Goal: Task Accomplishment & Management: Manage account settings

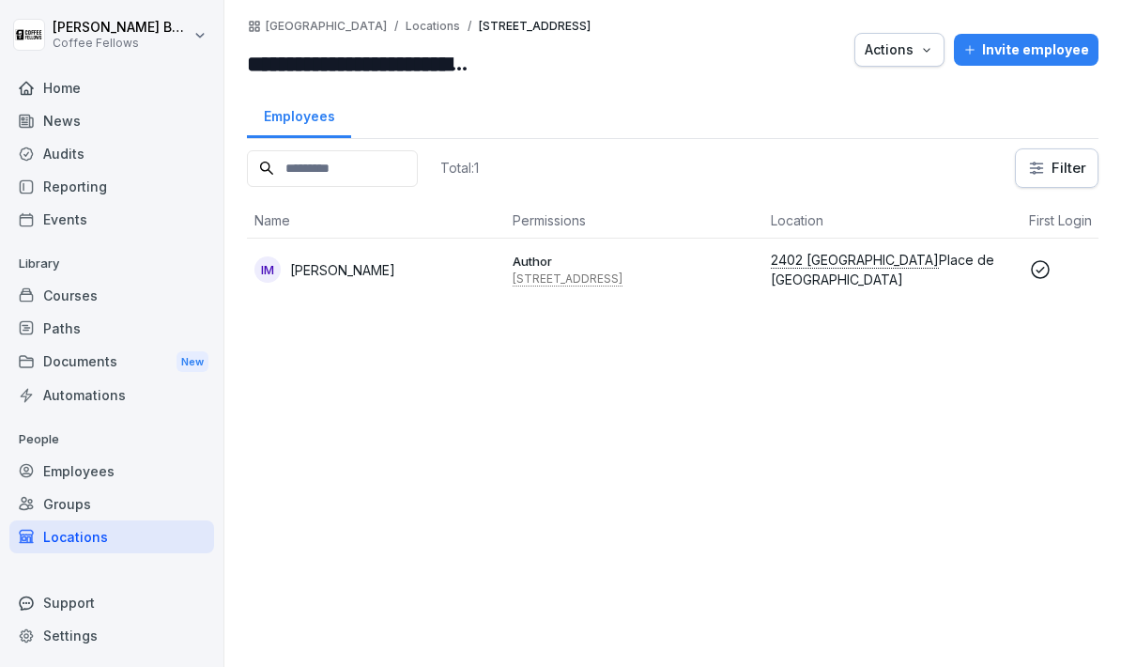
click at [95, 138] on div "Audits" at bounding box center [111, 153] width 205 height 33
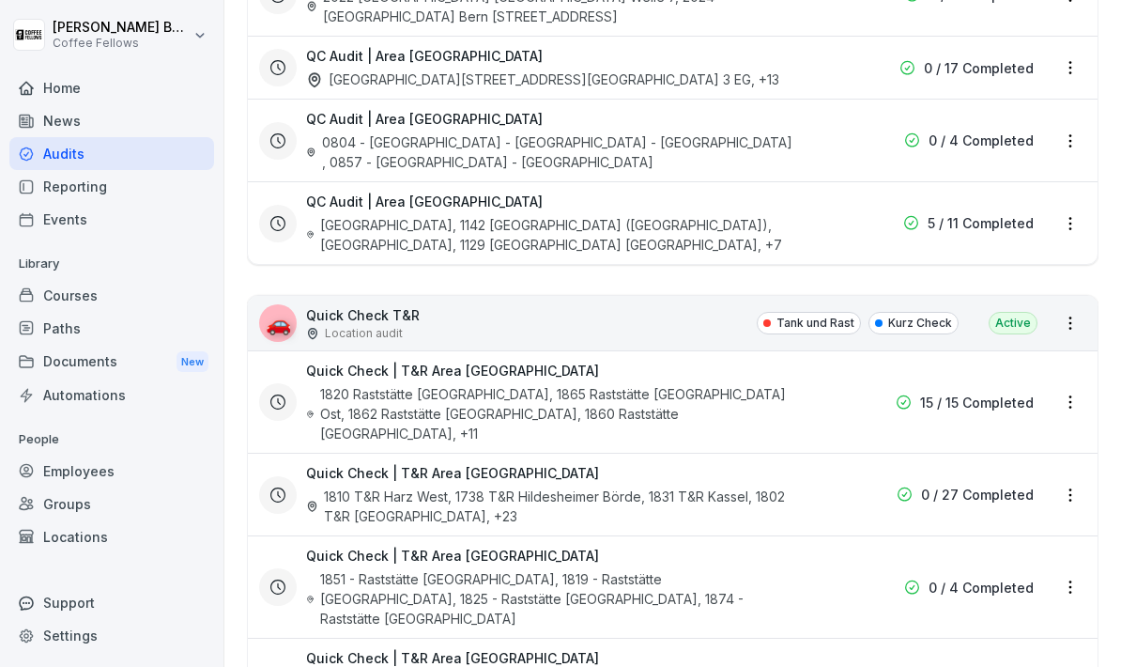
scroll to position [5808, 0]
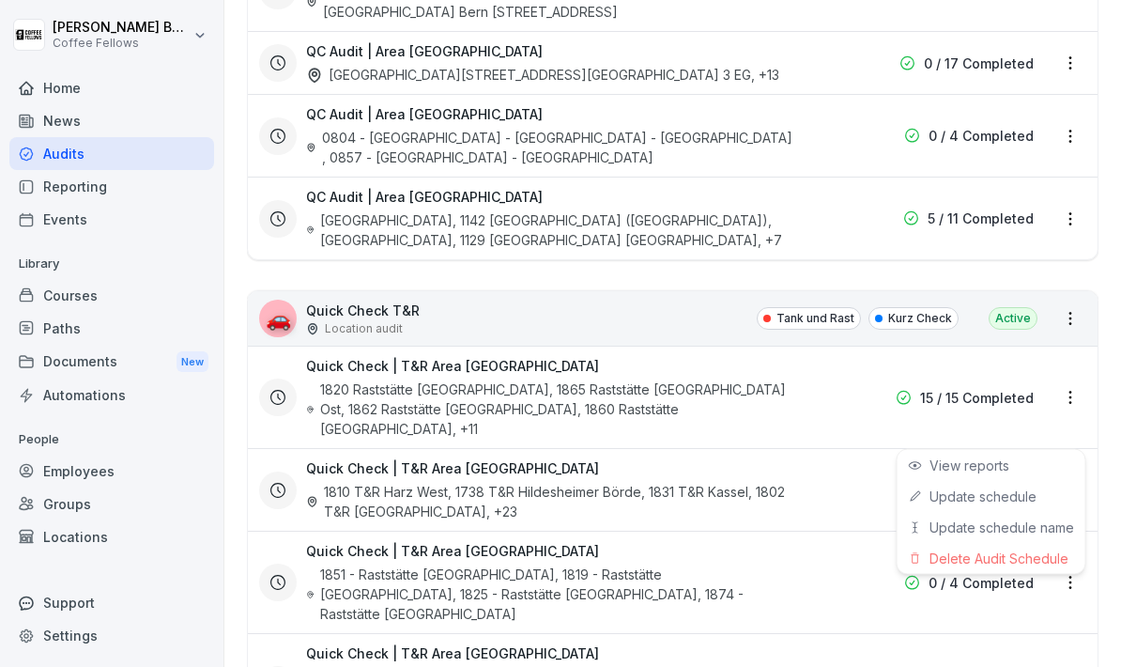
click at [1046, 496] on div "Update schedule" at bounding box center [992, 496] width 188 height 31
click at [1068, 426] on html "Pascal Boele Coffee Fellows Home News Audits Reporting Events Library Courses P…" at bounding box center [560, 333] width 1121 height 667
click at [1021, 504] on div "Update schedule" at bounding box center [992, 496] width 188 height 31
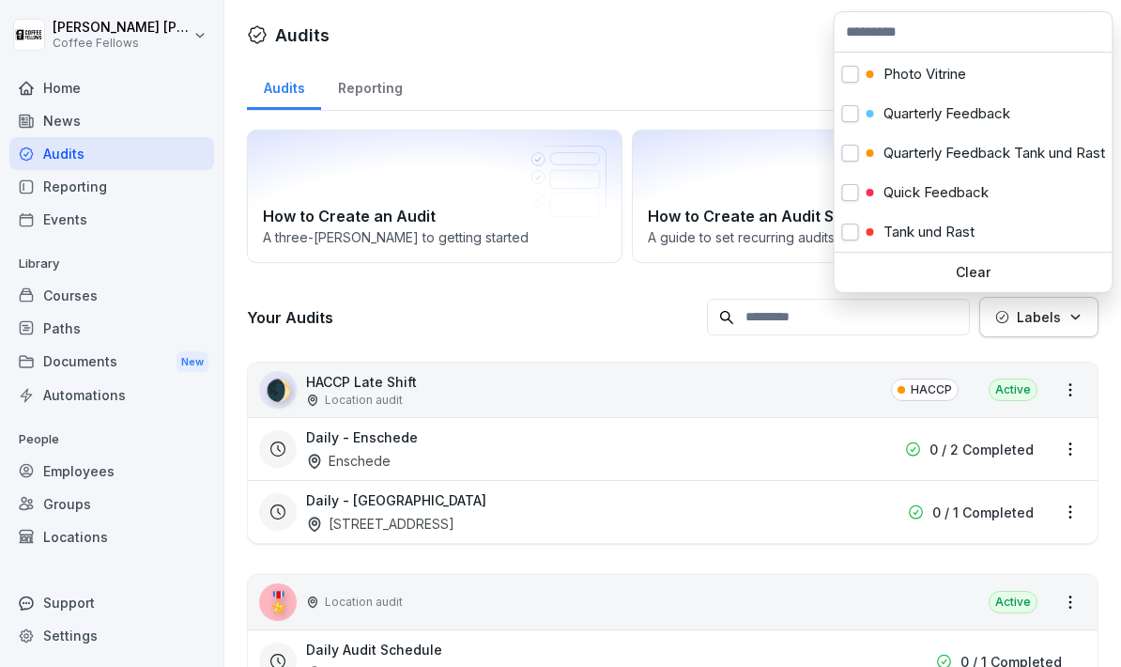
scroll to position [157, 0]
click at [855, 237] on button "button" at bounding box center [850, 232] width 17 height 17
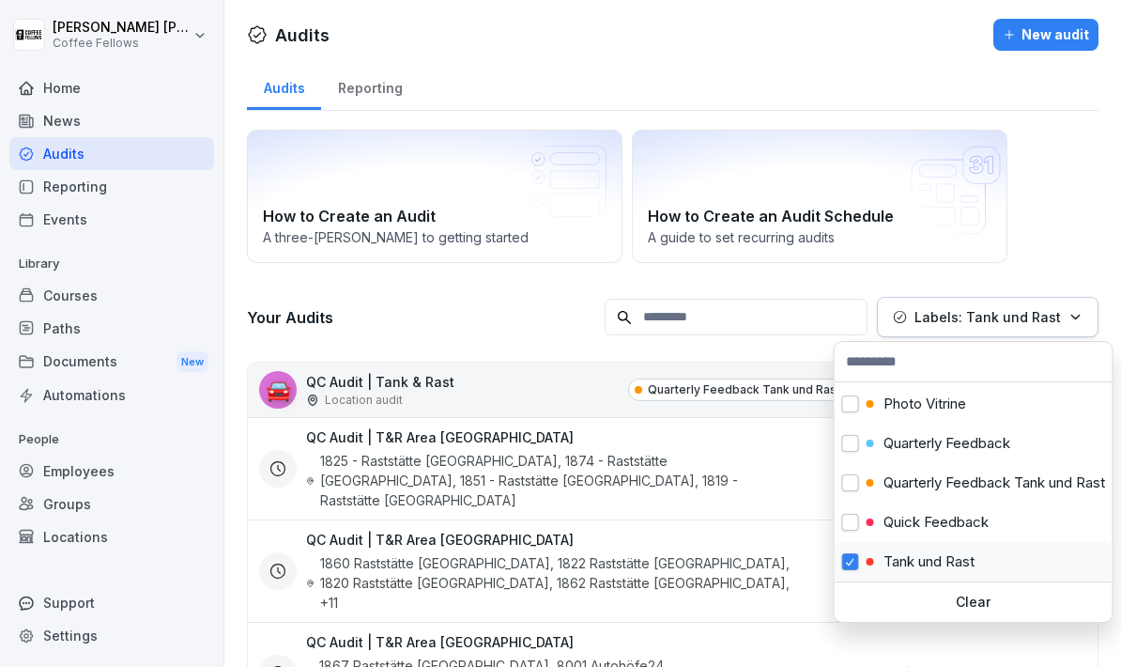
click at [517, 320] on html "Pascal Boele Coffee Fellows Home News Audits Reporting Events Library Courses P…" at bounding box center [560, 333] width 1121 height 667
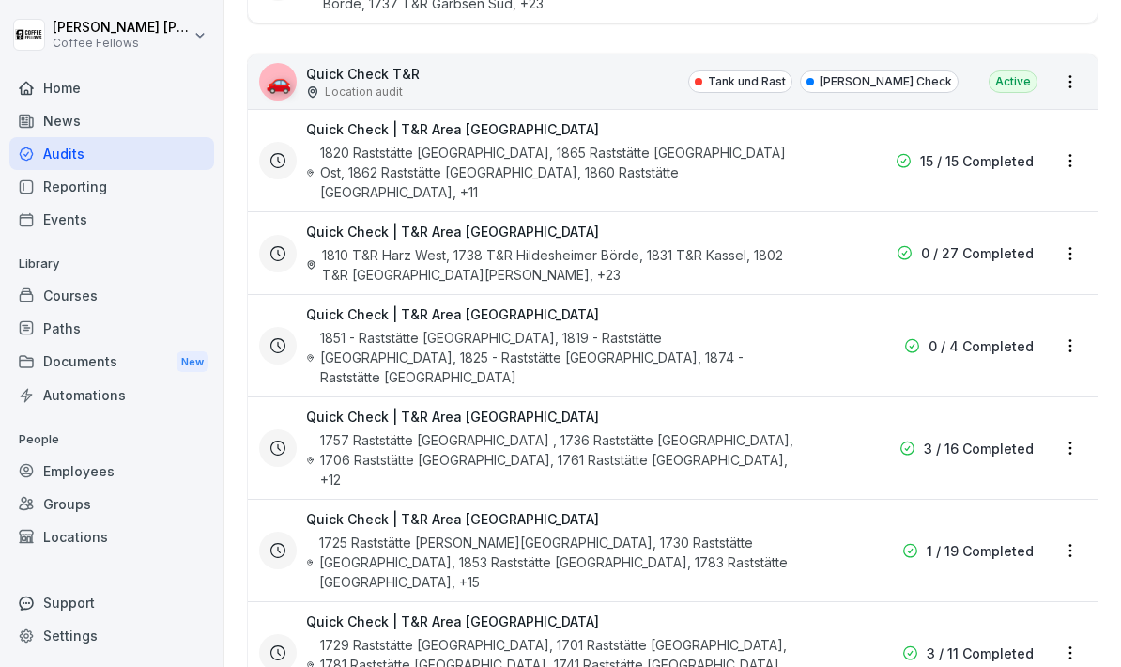
scroll to position [1295, 0]
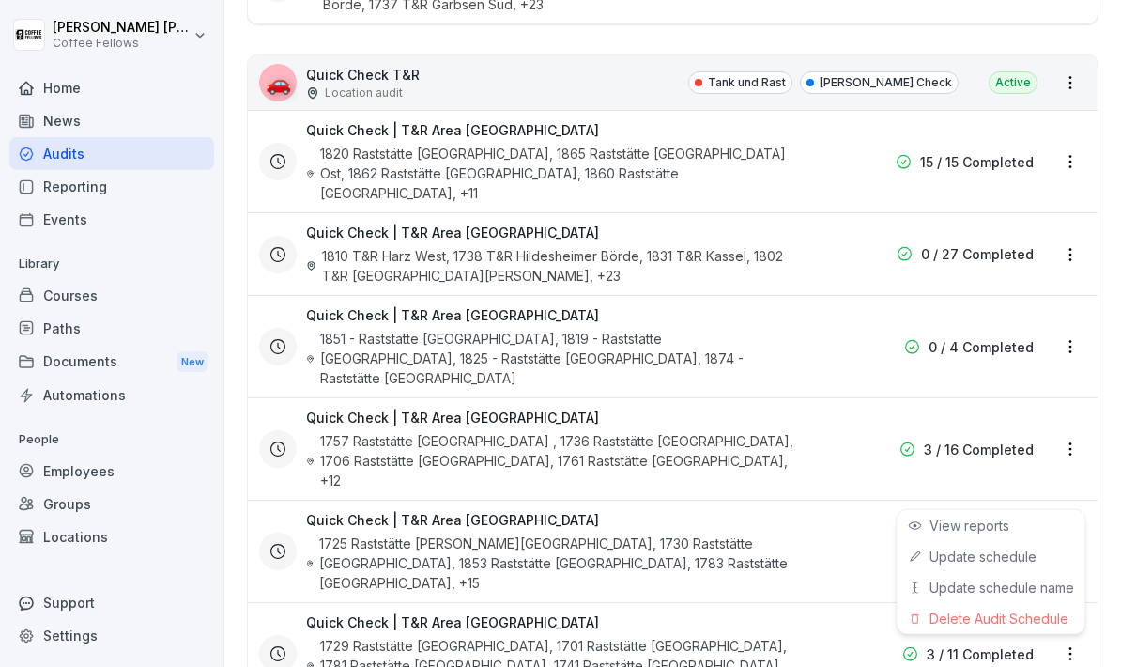
click at [0, 0] on link "Update schedule" at bounding box center [0, 0] width 0 height 0
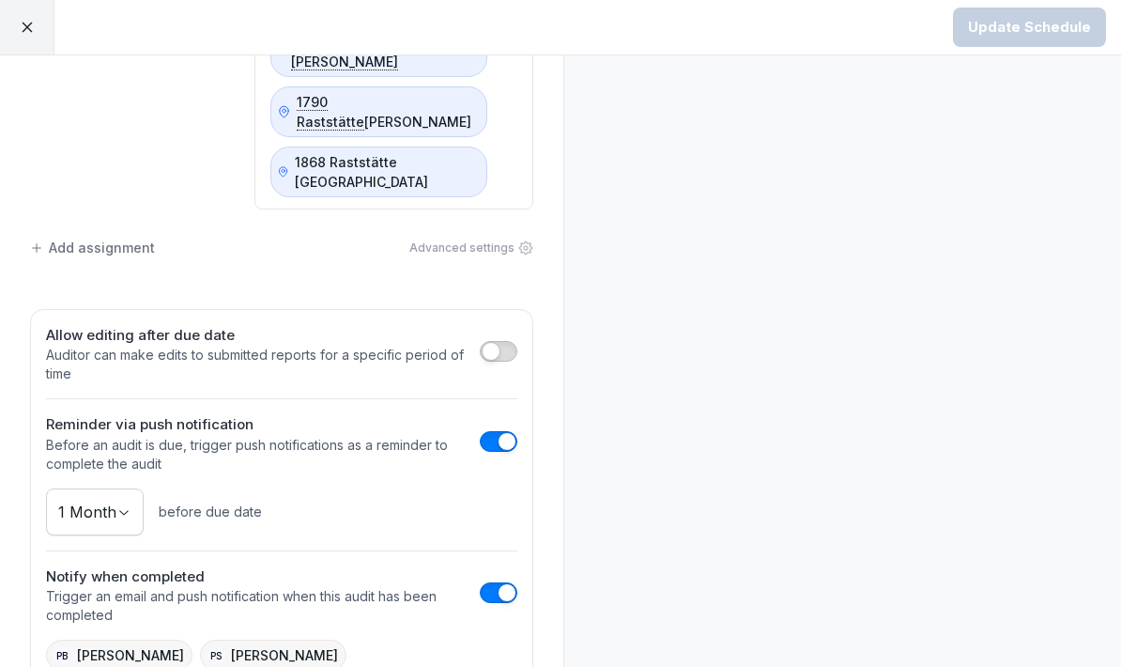
scroll to position [917, 0]
click at [228, 641] on div "PS Philipp Schulz" at bounding box center [273, 656] width 147 height 31
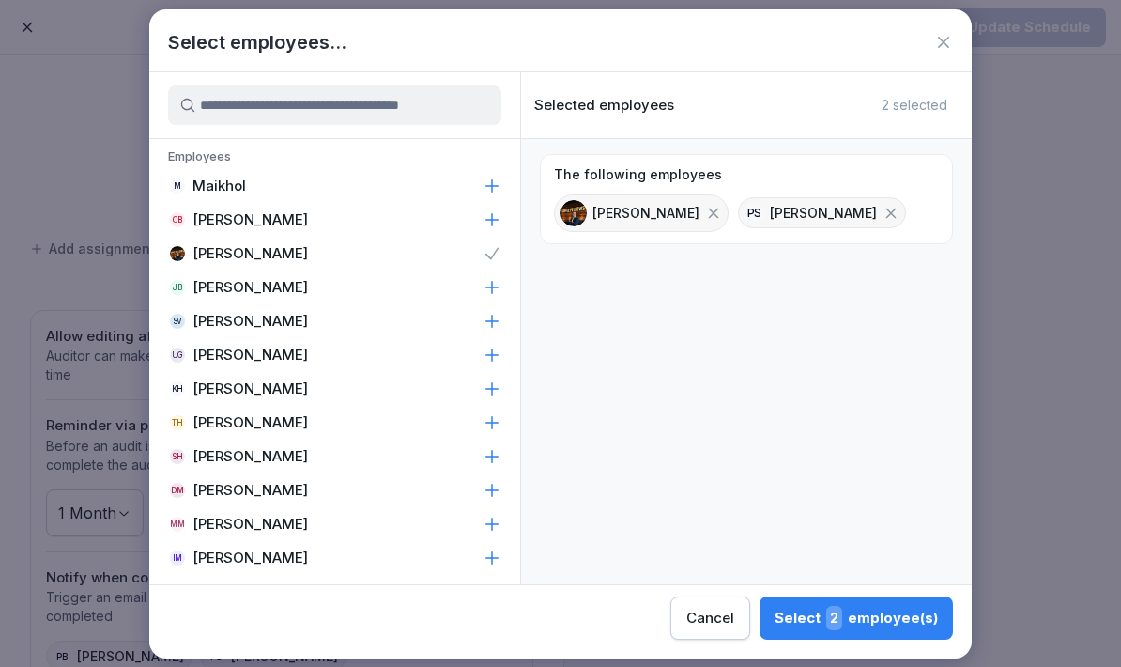
click at [846, 202] on div "PS Philipp Schulz" at bounding box center [822, 212] width 168 height 31
click at [883, 215] on icon at bounding box center [891, 213] width 17 height 17
click at [763, 630] on button "Select 1 employee(s)" at bounding box center [858, 617] width 191 height 43
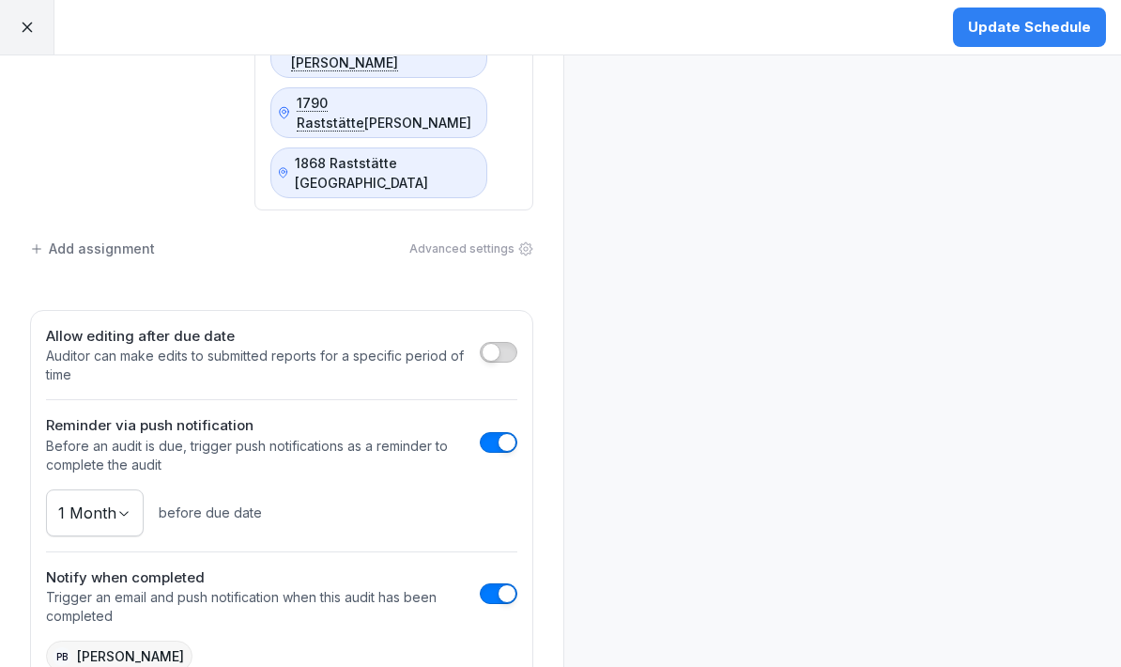
click at [1052, 39] on button "Update Schedule" at bounding box center [1029, 27] width 153 height 39
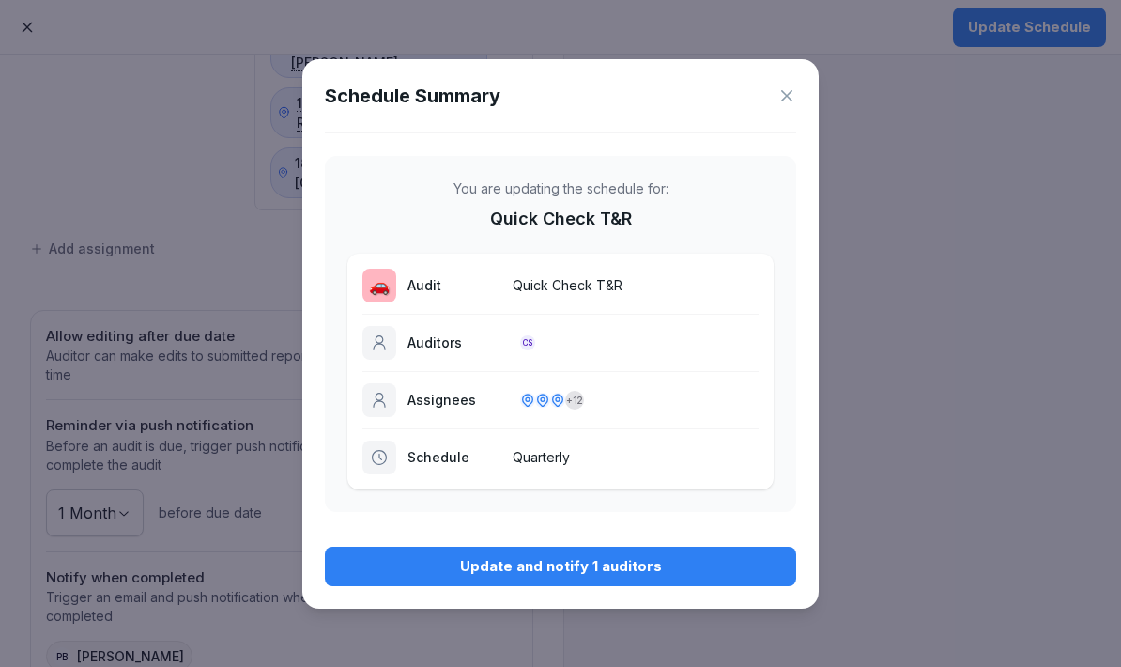
click at [774, 564] on div "Update and notify 1 auditors" at bounding box center [560, 566] width 441 height 21
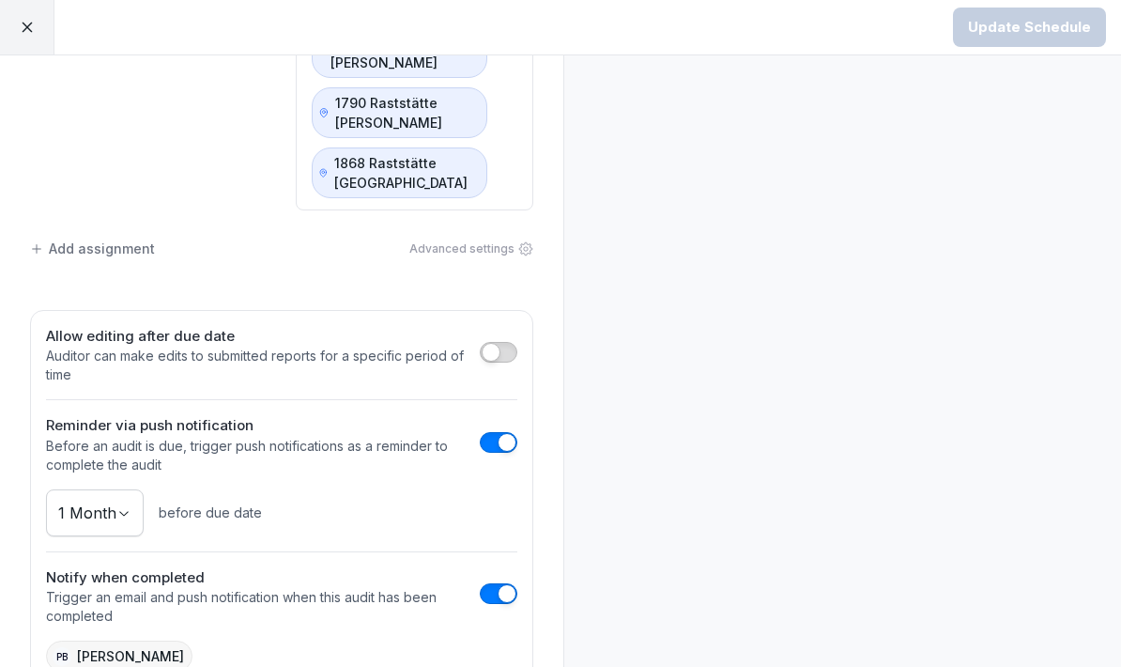
click at [15, 16] on div at bounding box center [27, 27] width 54 height 54
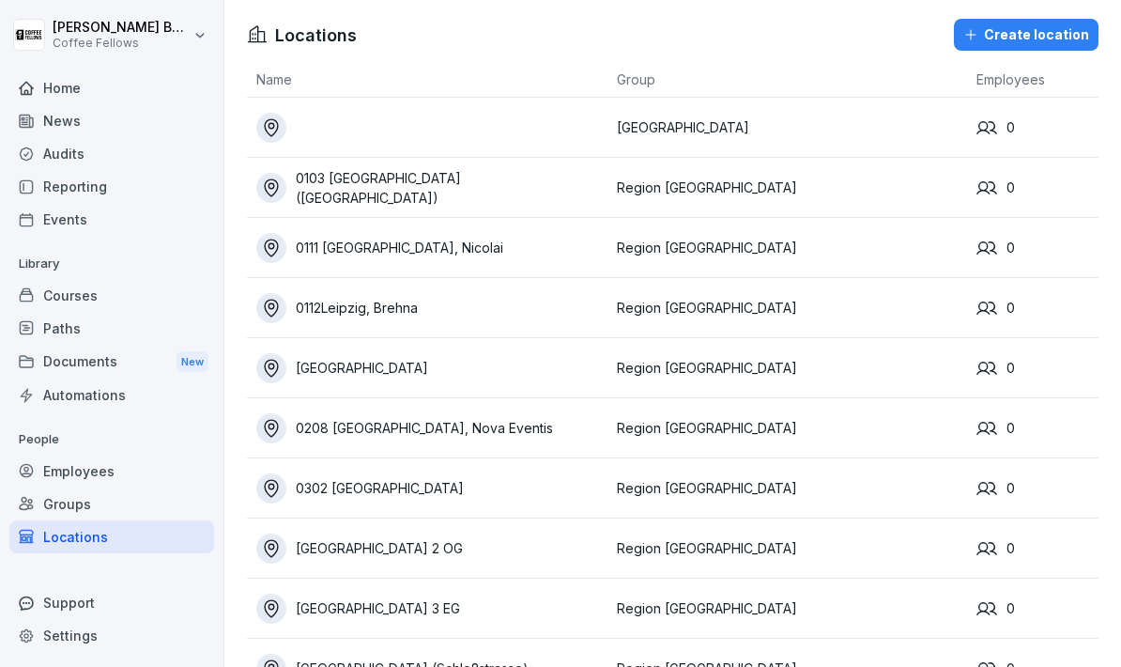
scroll to position [75, 0]
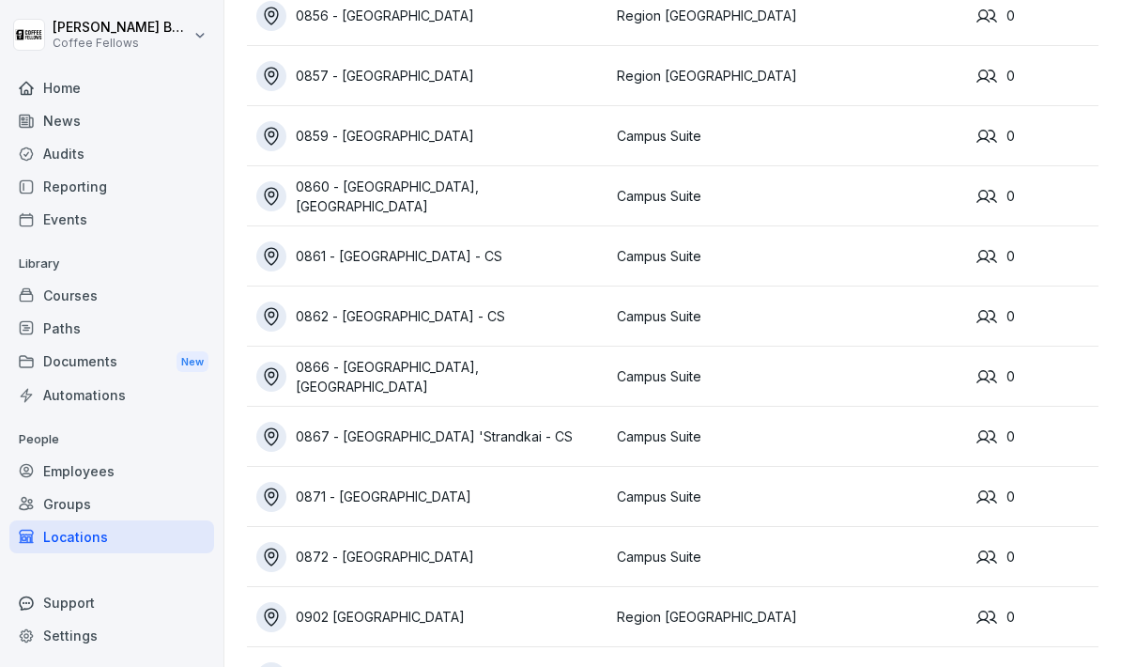
click at [50, 170] on div "Reporting" at bounding box center [111, 186] width 205 height 33
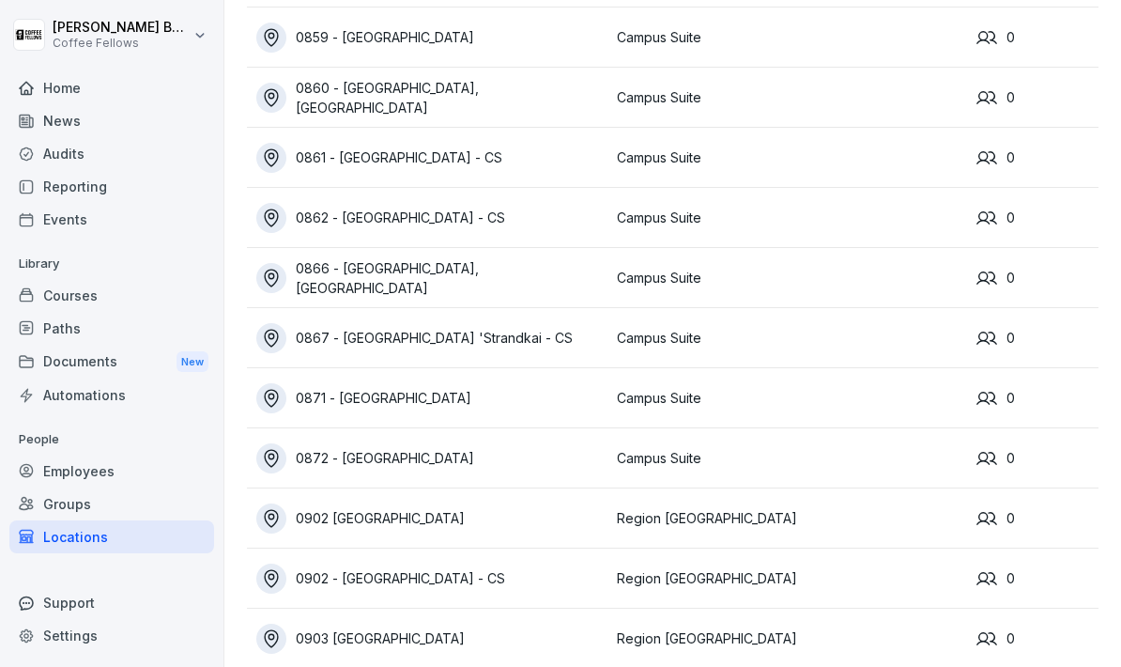
scroll to position [2589, 0]
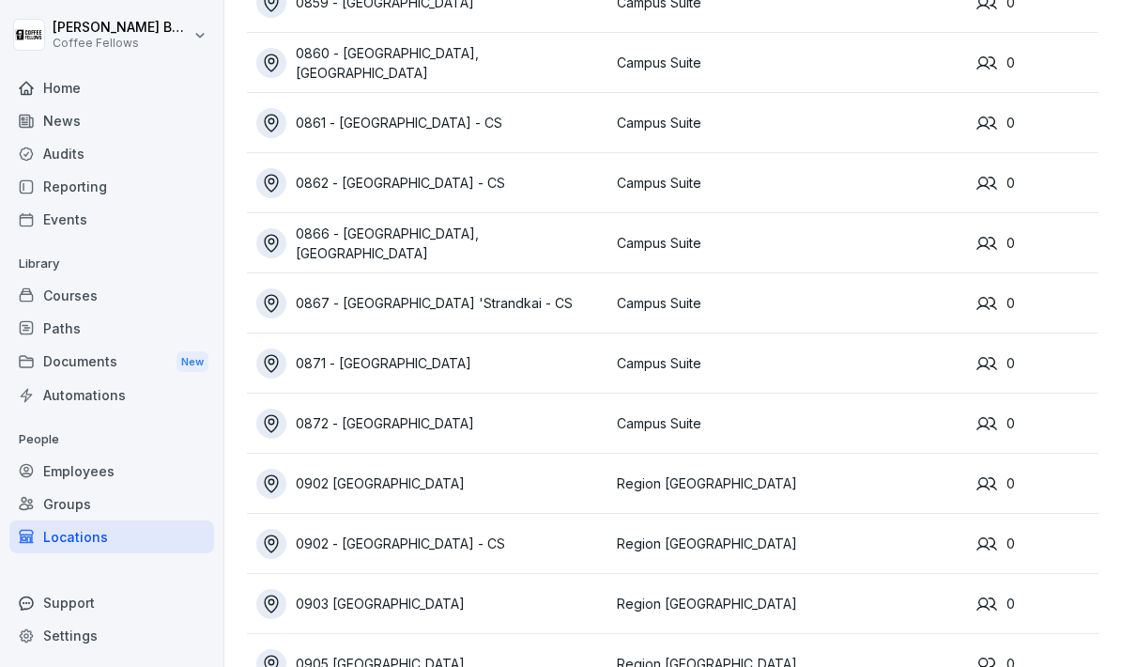
scroll to position [116, 0]
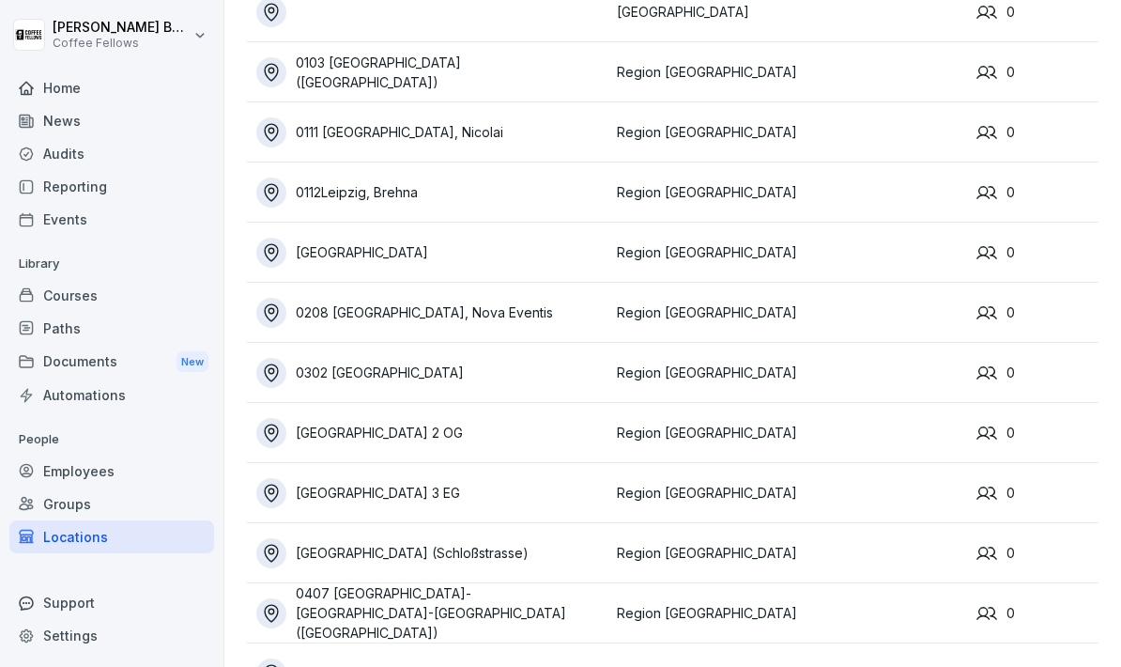
click at [49, 177] on div "Reporting" at bounding box center [111, 186] width 205 height 33
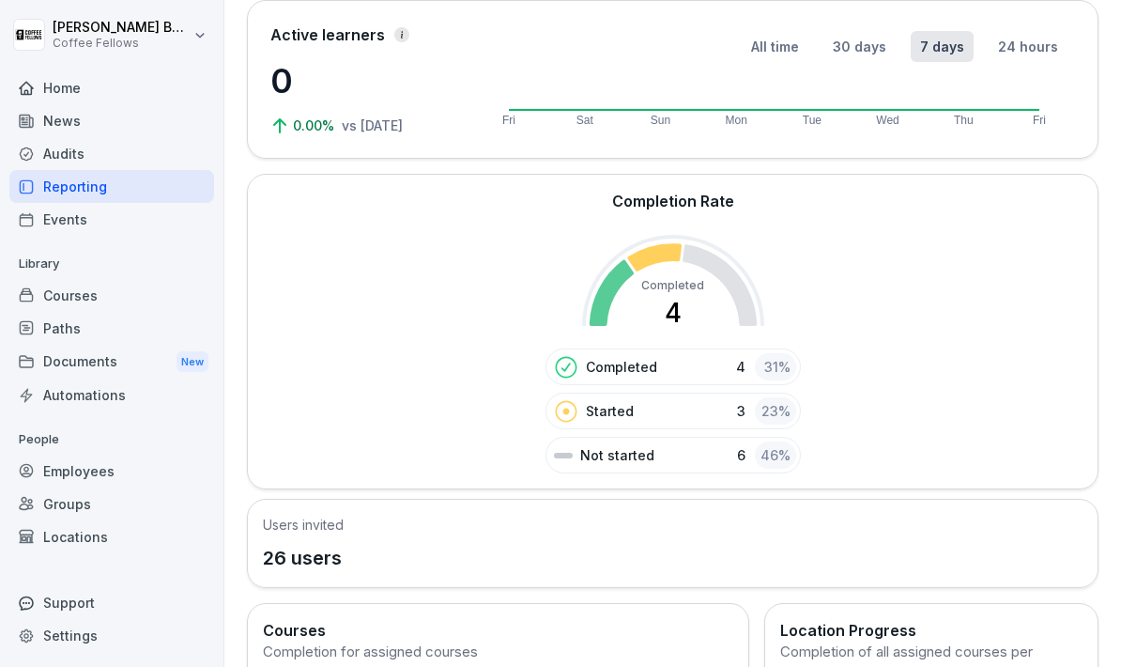
click at [35, 145] on div "Audits" at bounding box center [111, 153] width 205 height 33
click at [52, 149] on div "Audits" at bounding box center [111, 153] width 205 height 33
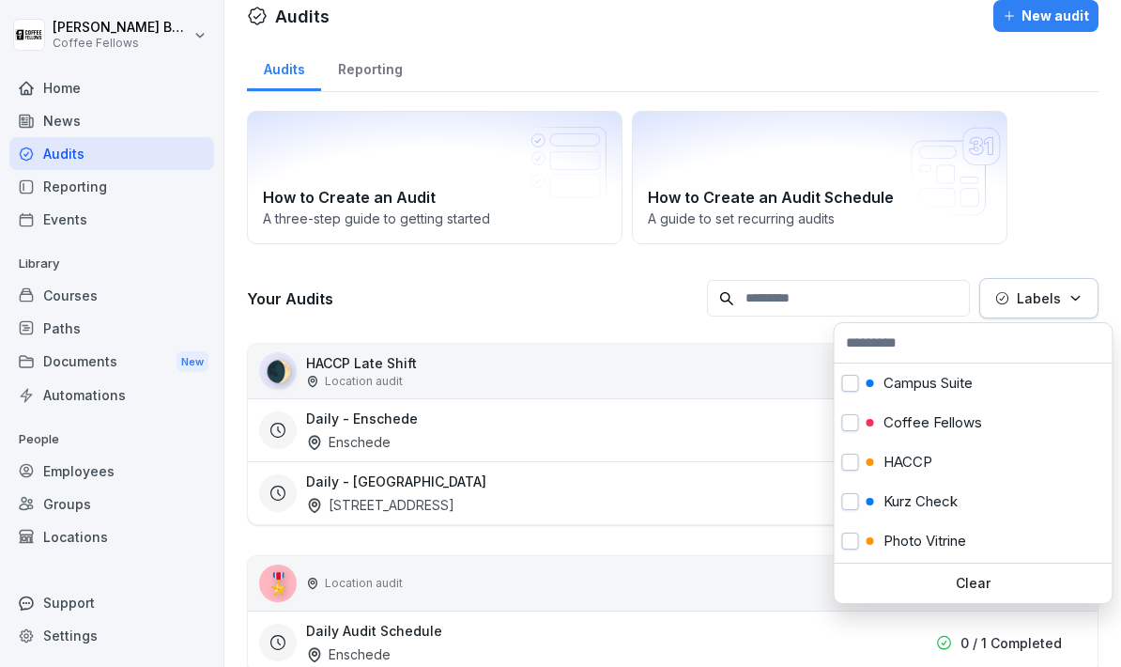
click at [1027, 289] on p "Labels" at bounding box center [1039, 298] width 44 height 20
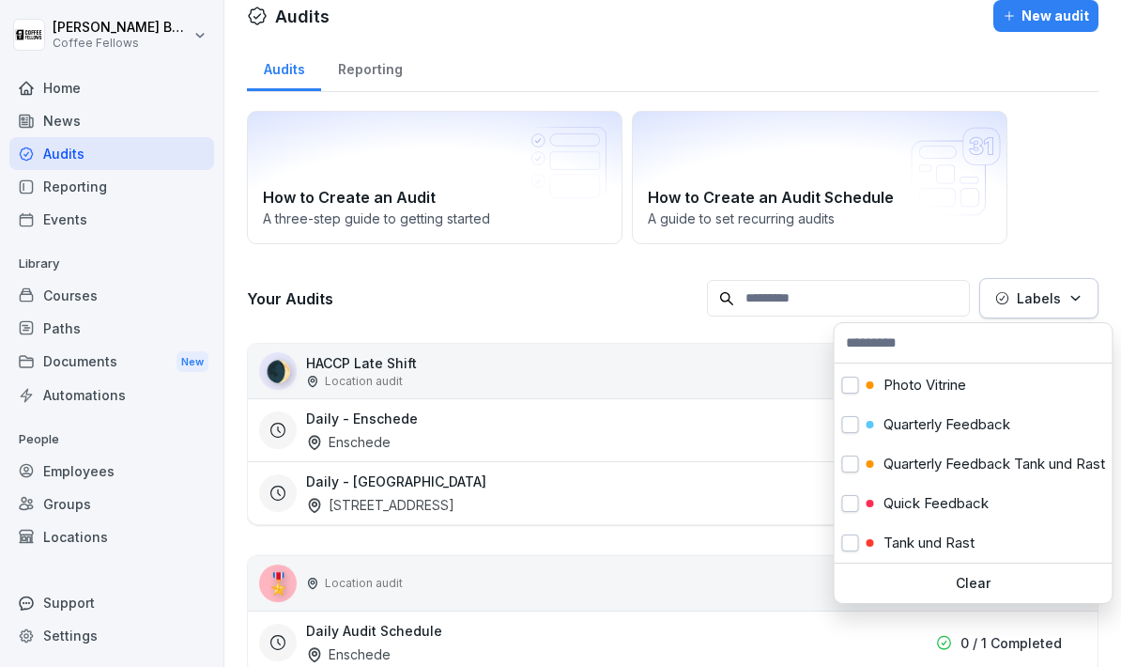
scroll to position [157, 0]
click at [857, 616] on html "Pascal Boele Coffee Fellows Home News Audits Reporting Events Library Courses P…" at bounding box center [560, 333] width 1121 height 667
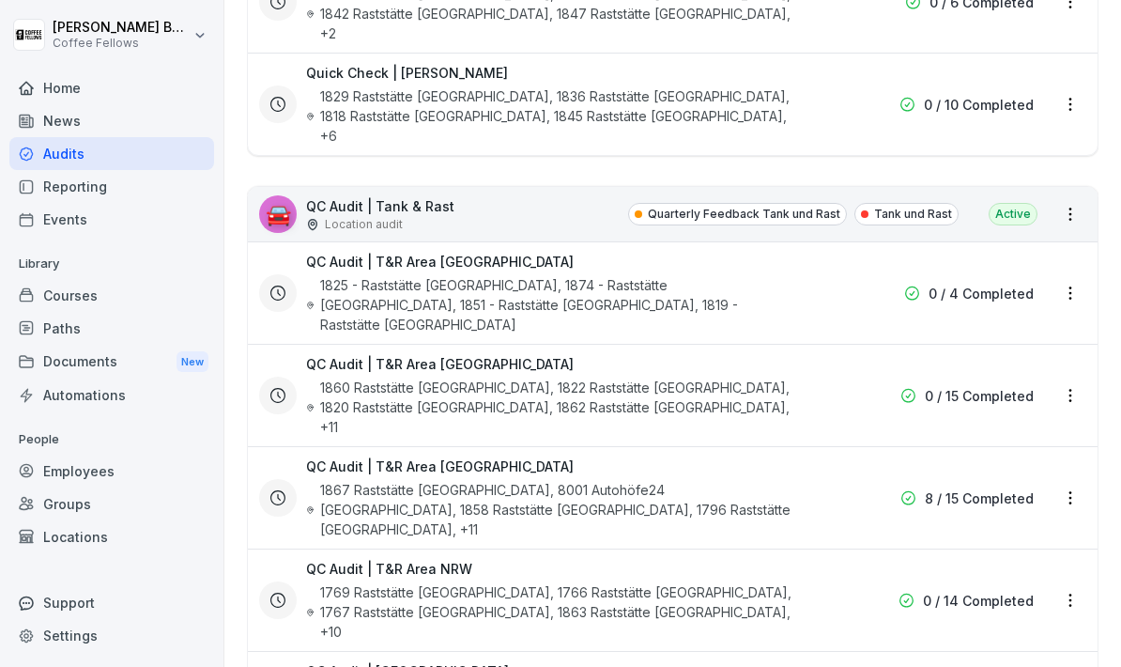
scroll to position [3461, 0]
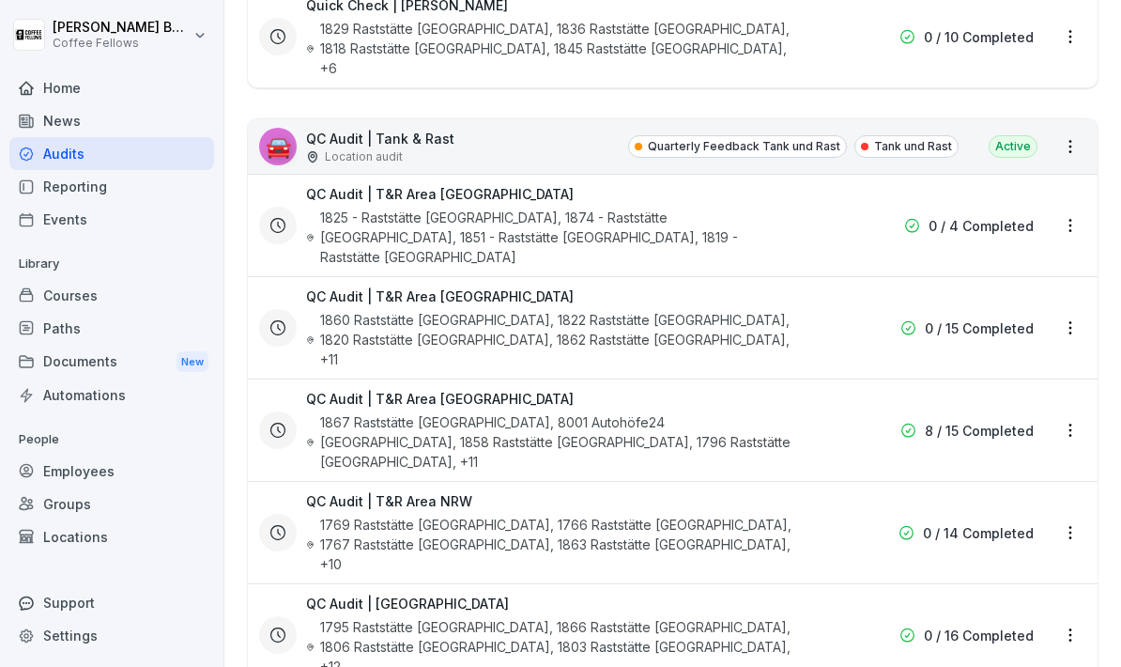
click at [1053, 491] on div "QC Audit | T&R Area NRW 1769 Raststätte Hünxe West, 1766 Raststätte Ems-Vechte …" at bounding box center [657, 532] width 797 height 83
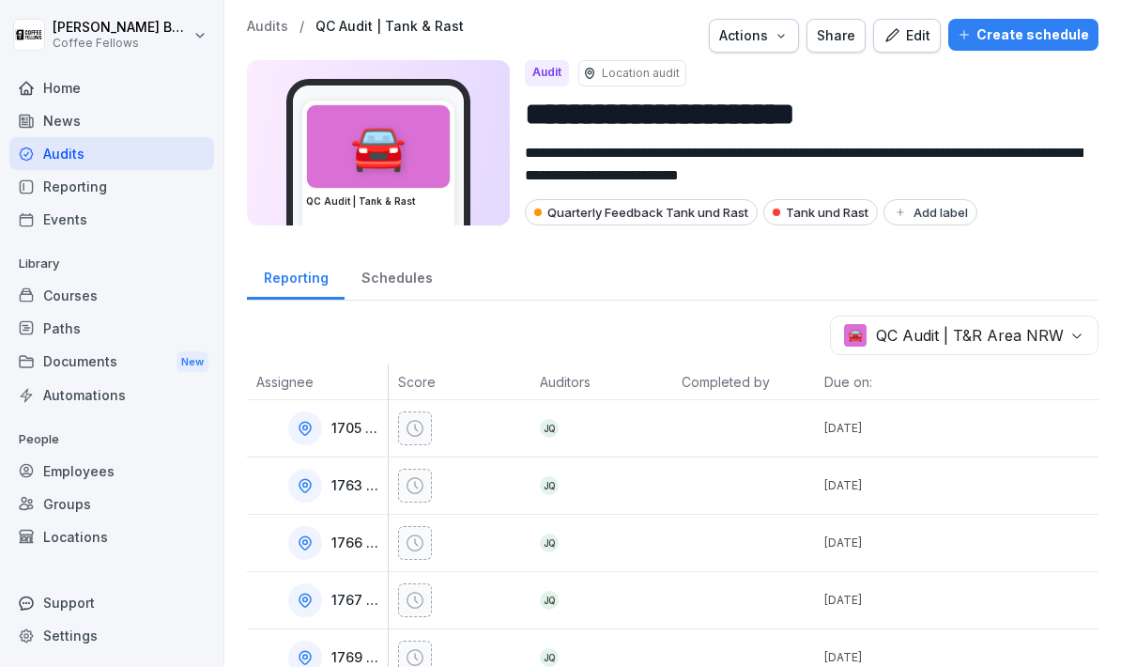
click at [366, 287] on div "Schedules" at bounding box center [397, 276] width 104 height 48
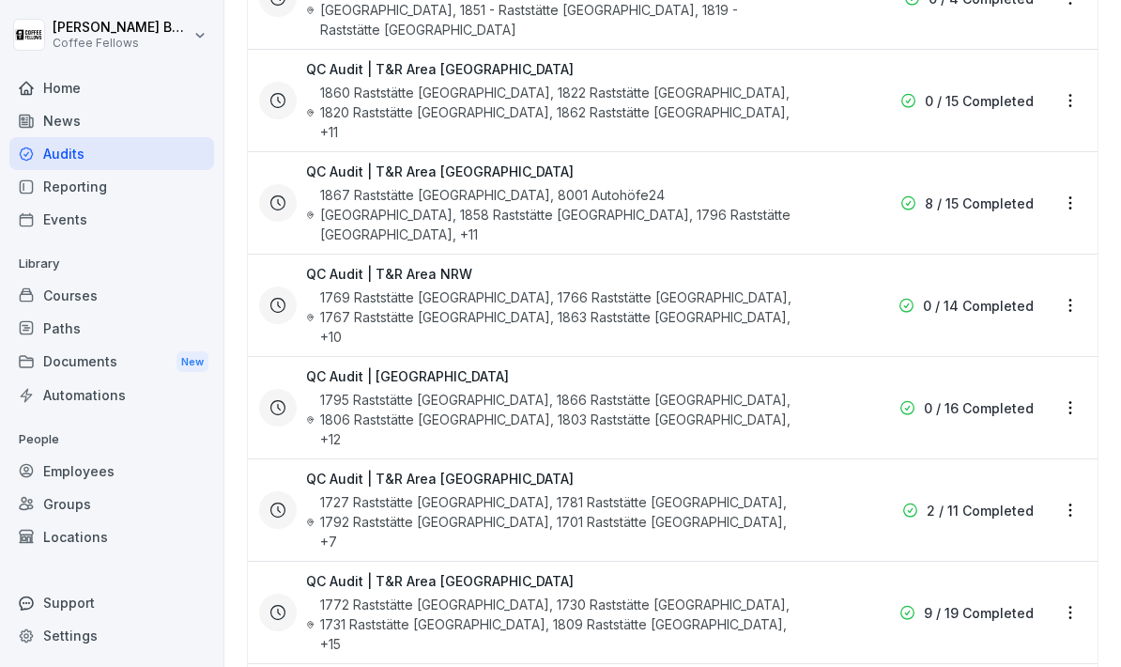
scroll to position [423, 0]
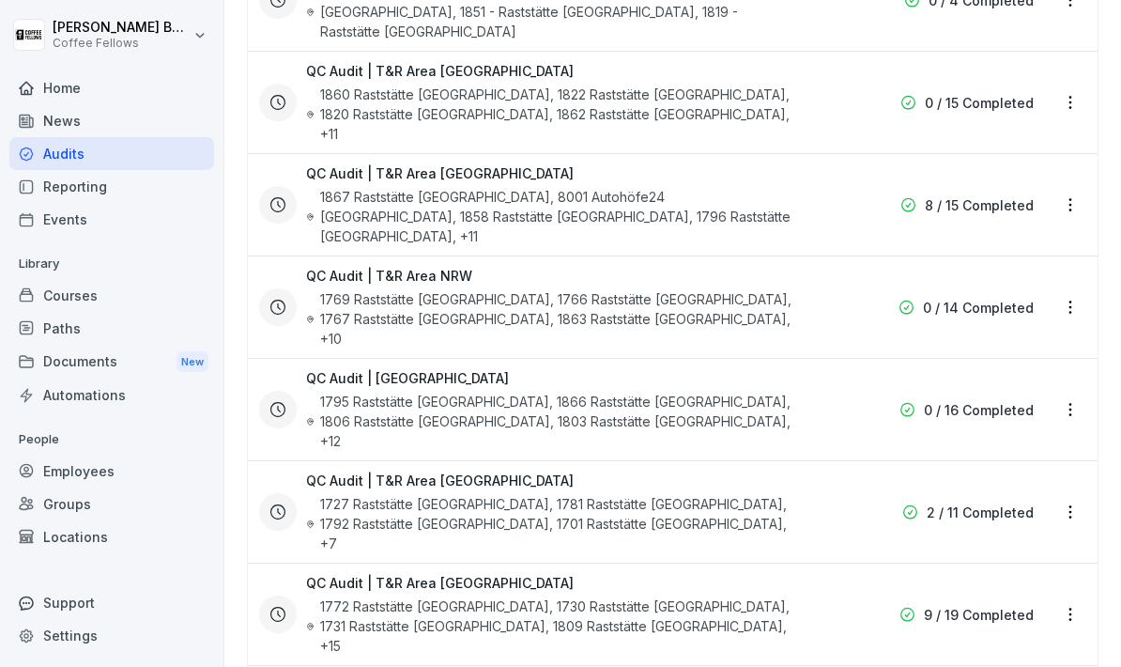
click at [1072, 238] on html "**********" at bounding box center [560, 333] width 1121 height 667
click at [969, 346] on div "Update schedule name" at bounding box center [992, 335] width 188 height 31
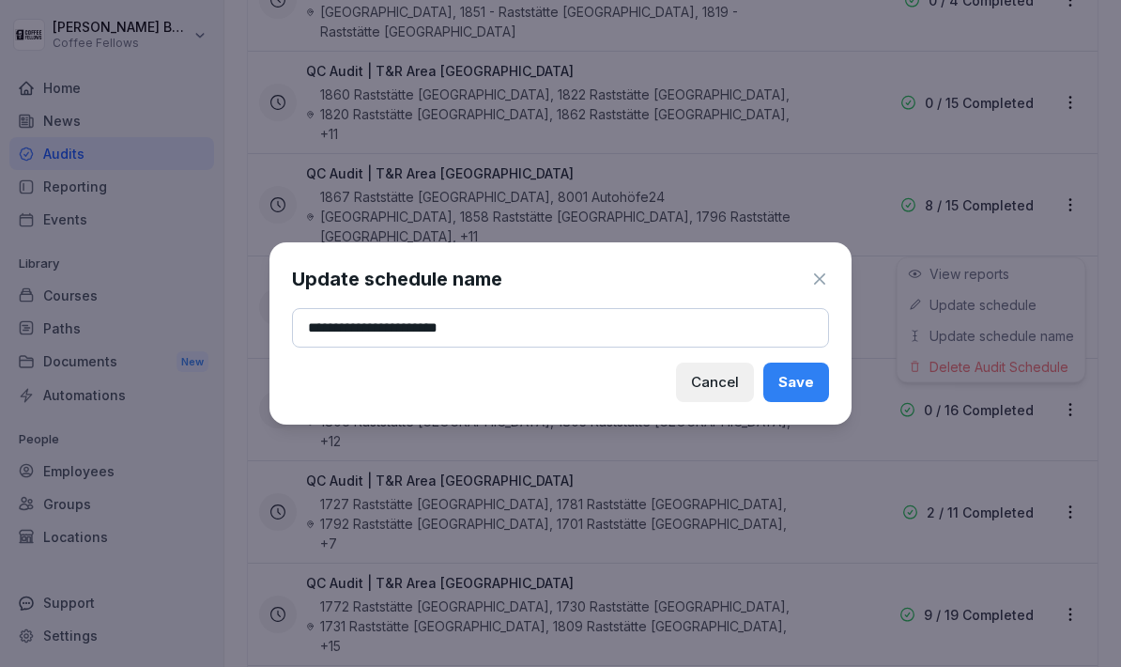
scroll to position [75, 0]
click at [714, 380] on div "Cancel" at bounding box center [715, 382] width 48 height 21
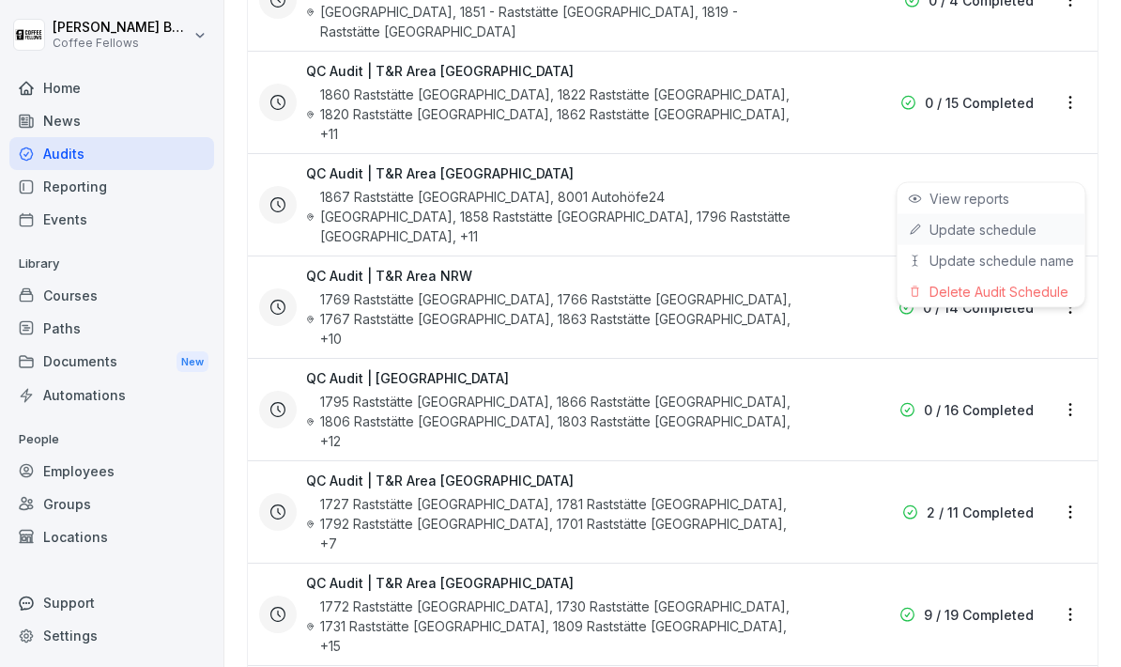
click at [0, 0] on link "Update schedule" at bounding box center [0, 0] width 0 height 0
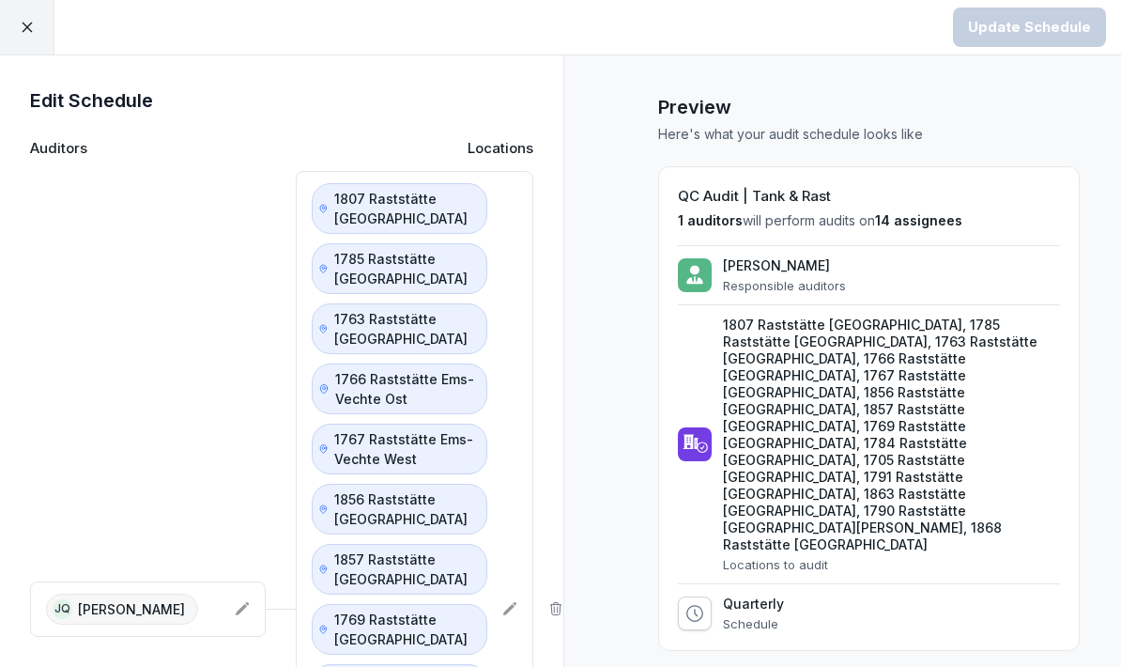
click at [246, 608] on icon at bounding box center [242, 608] width 15 height 15
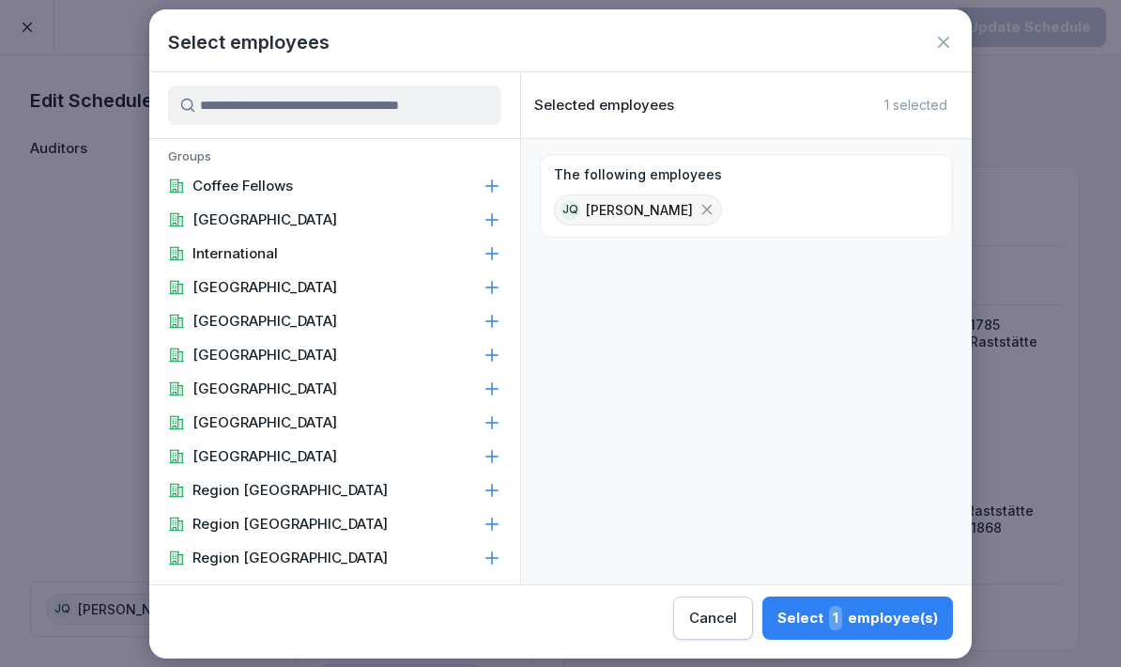
scroll to position [75, 0]
click at [699, 205] on icon at bounding box center [707, 209] width 17 height 17
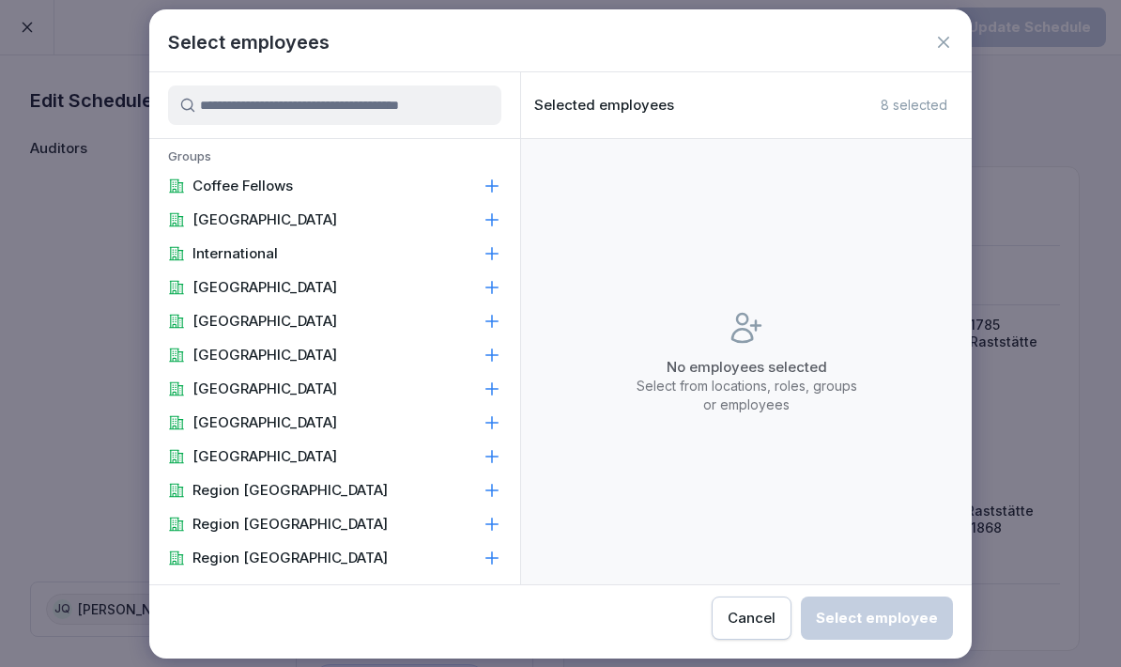
click at [285, 112] on input at bounding box center [334, 104] width 333 height 39
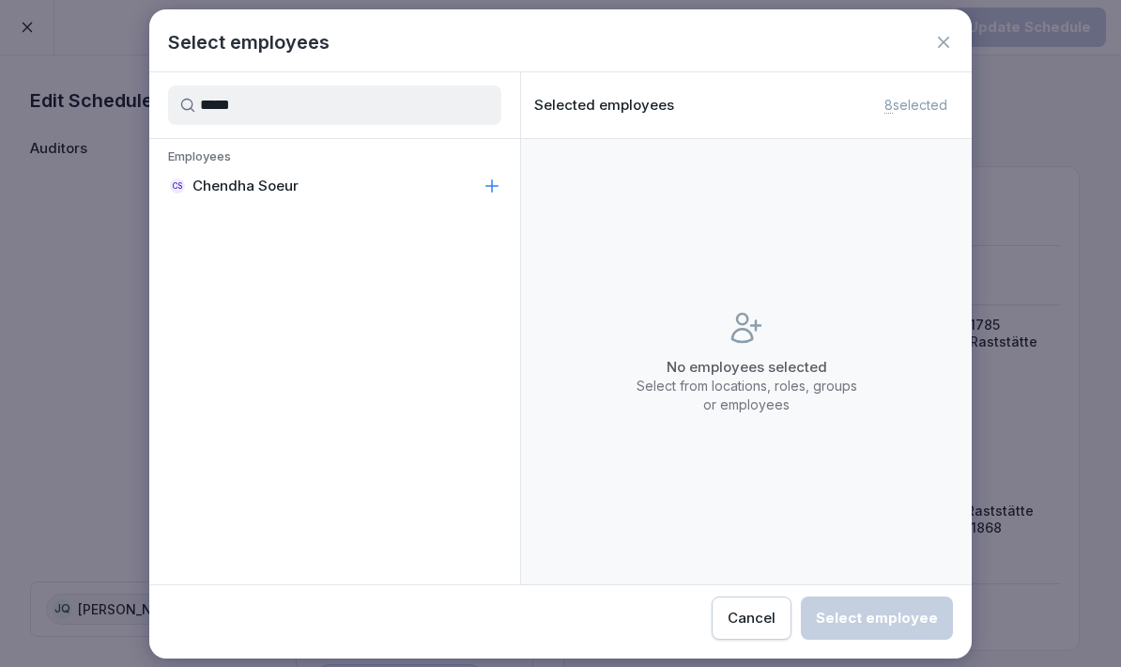
type input "*****"
click at [487, 184] on icon at bounding box center [492, 186] width 19 height 19
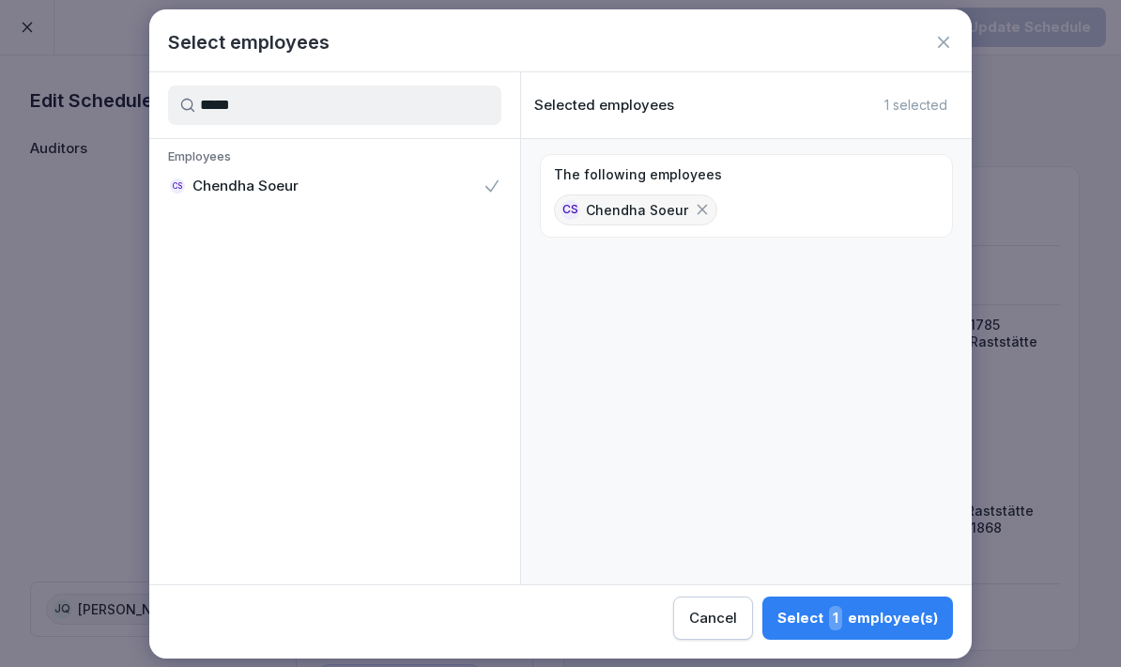
click at [763, 630] on button "Select 1 employee(s)" at bounding box center [858, 617] width 191 height 43
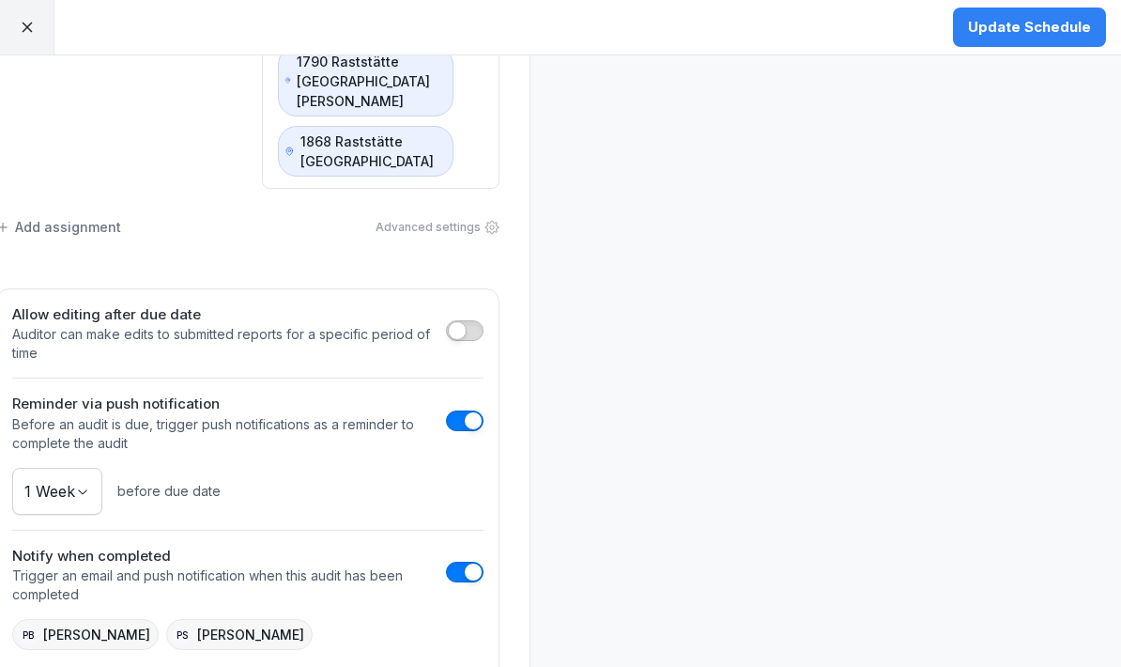
scroll to position [857, 34]
click at [467, 321] on button "button" at bounding box center [465, 331] width 38 height 21
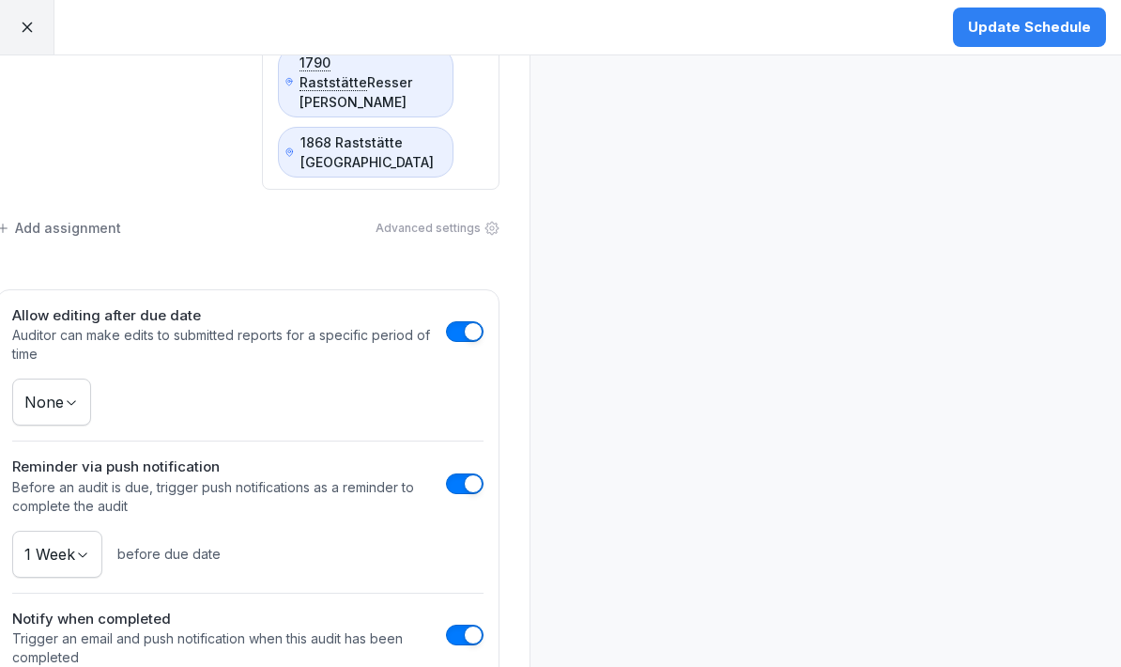
click at [59, 326] on body "Update Schedule Edit Schedule Auditors Locations CS Chendha Soeur 1807 Raststät…" at bounding box center [560, 333] width 1121 height 667
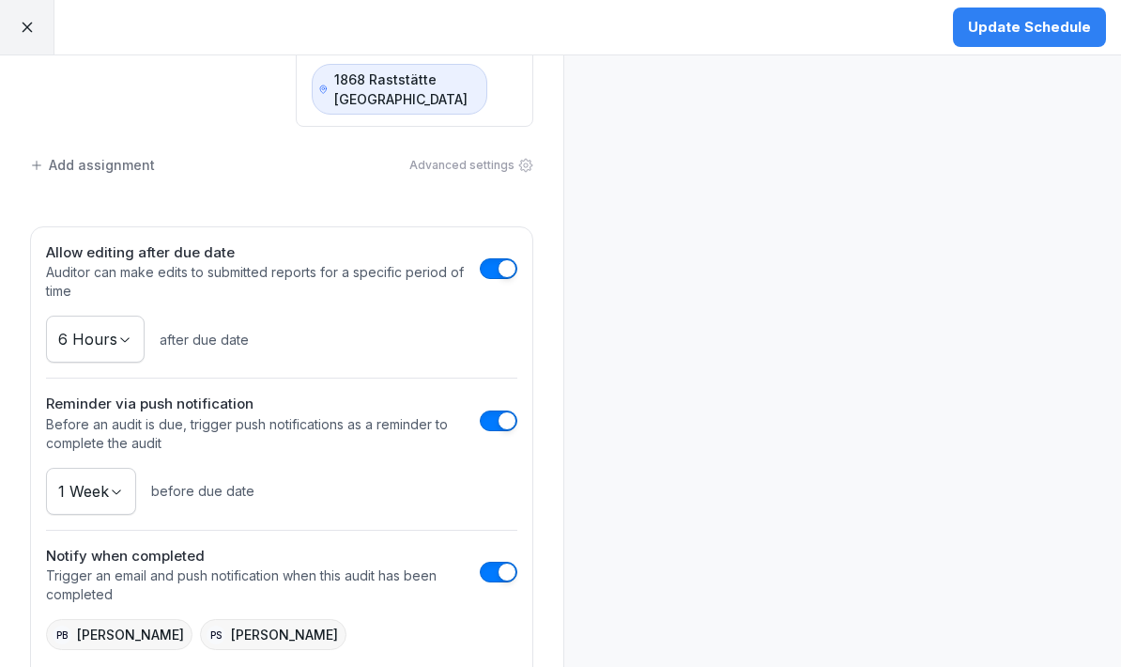
scroll to position [919, 0]
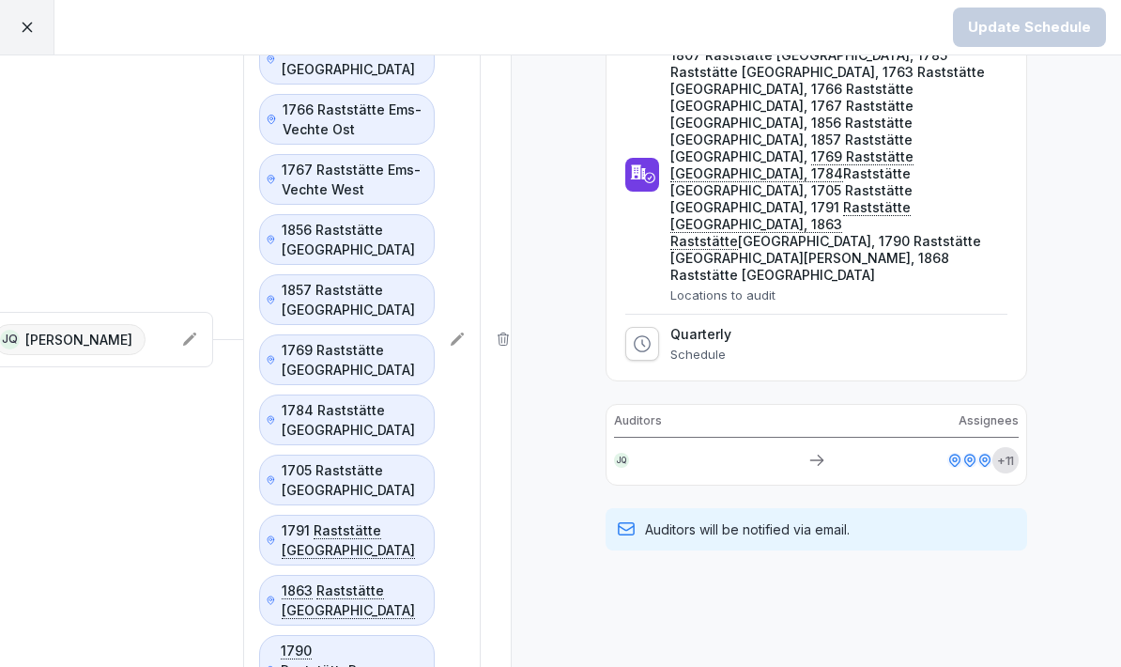
scroll to position [274, 0]
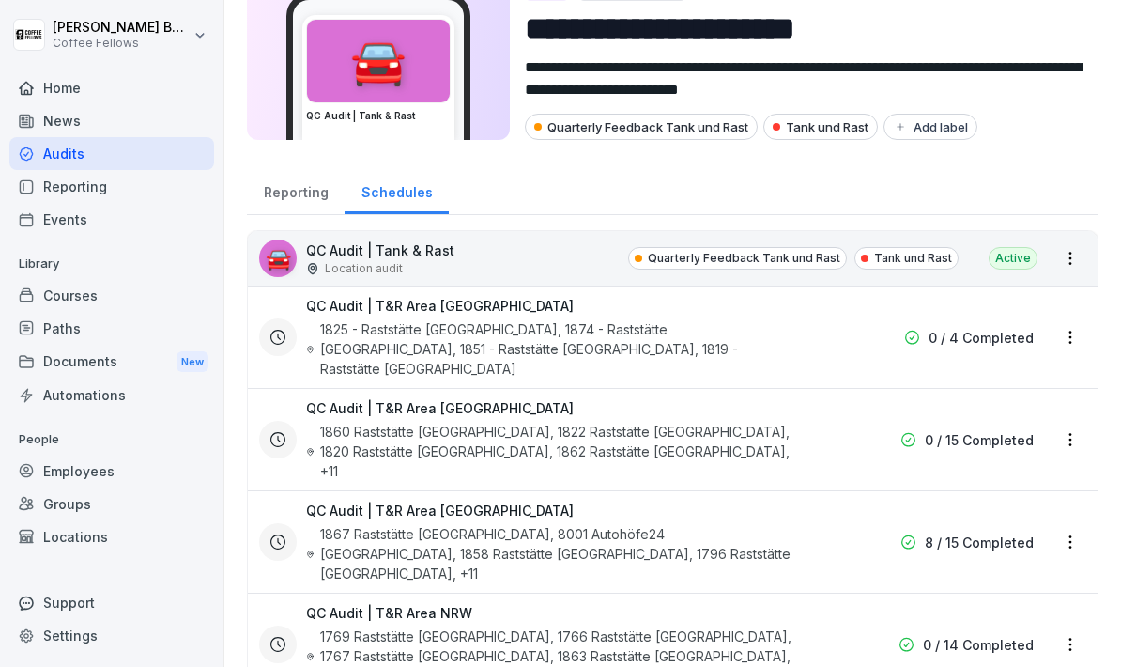
scroll to position [92, 0]
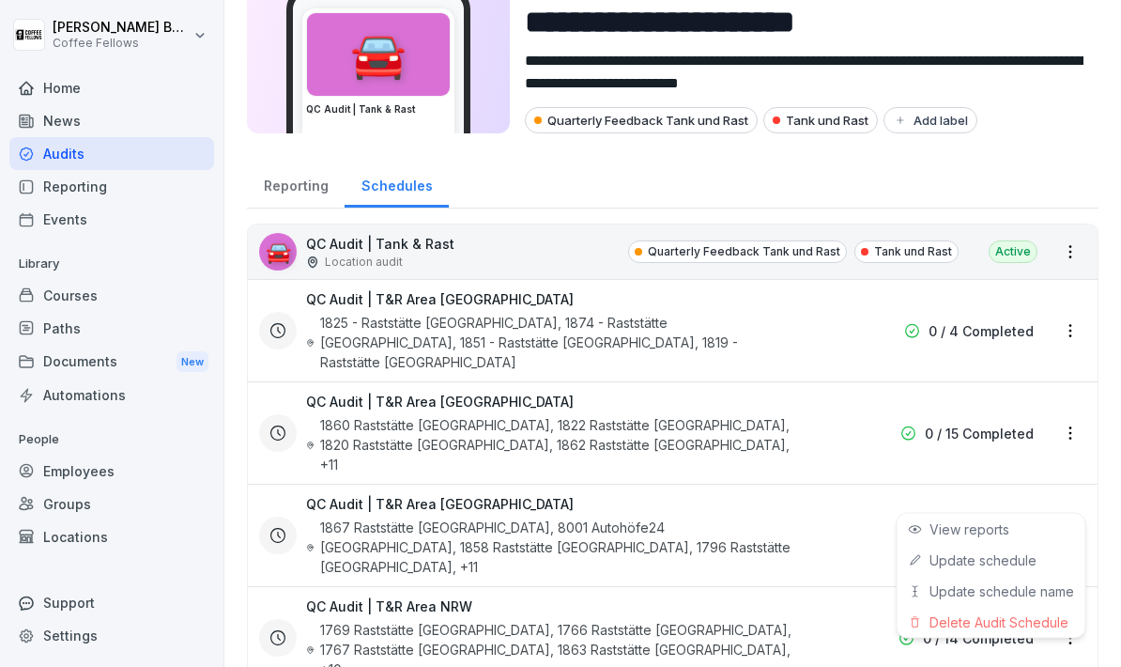
click at [1080, 498] on html "**********" at bounding box center [560, 333] width 1121 height 667
click at [0, 0] on link "Update schedule" at bounding box center [0, 0] width 0 height 0
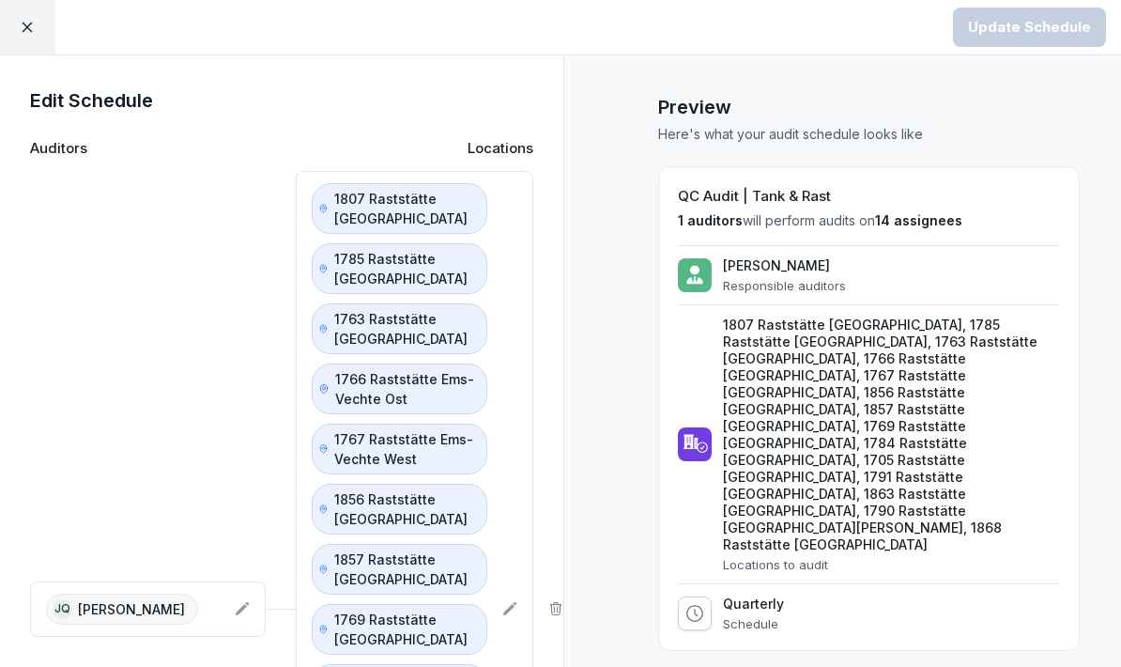
click at [243, 601] on icon at bounding box center [242, 608] width 15 height 15
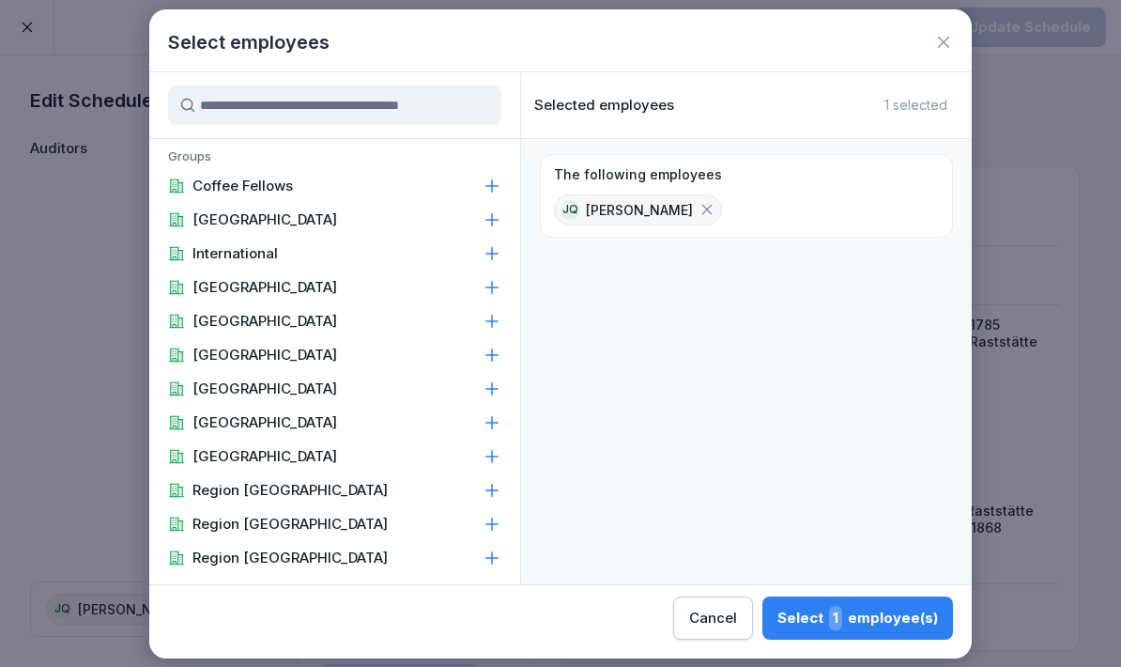
scroll to position [75, 0]
click at [703, 207] on icon at bounding box center [707, 209] width 17 height 17
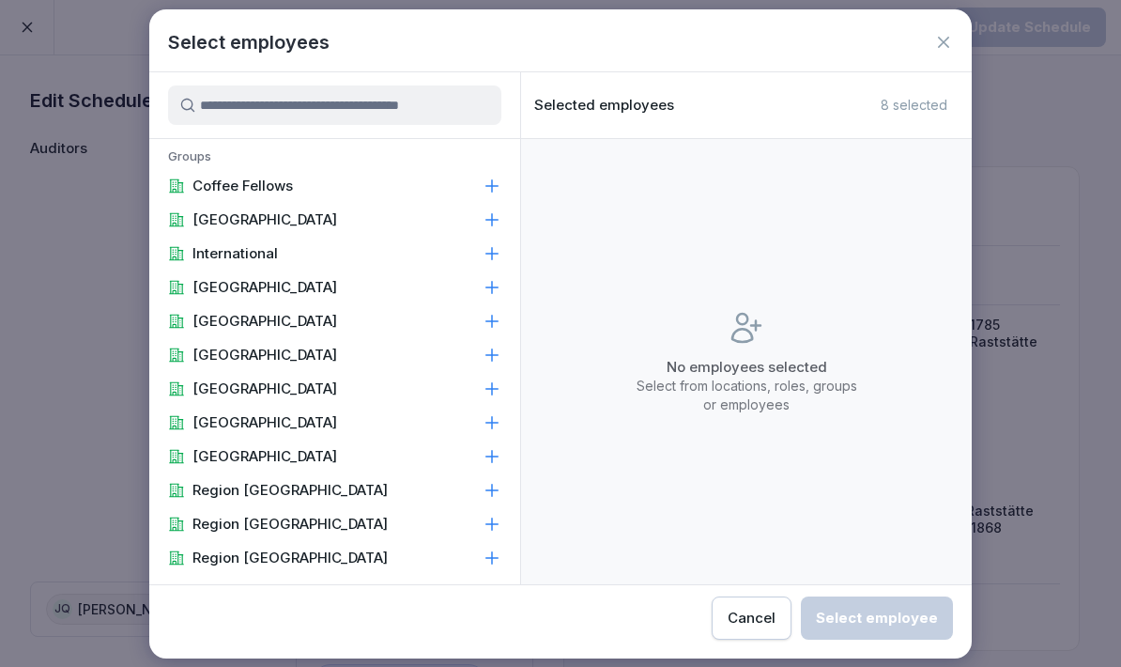
click at [307, 104] on input at bounding box center [334, 104] width 333 height 39
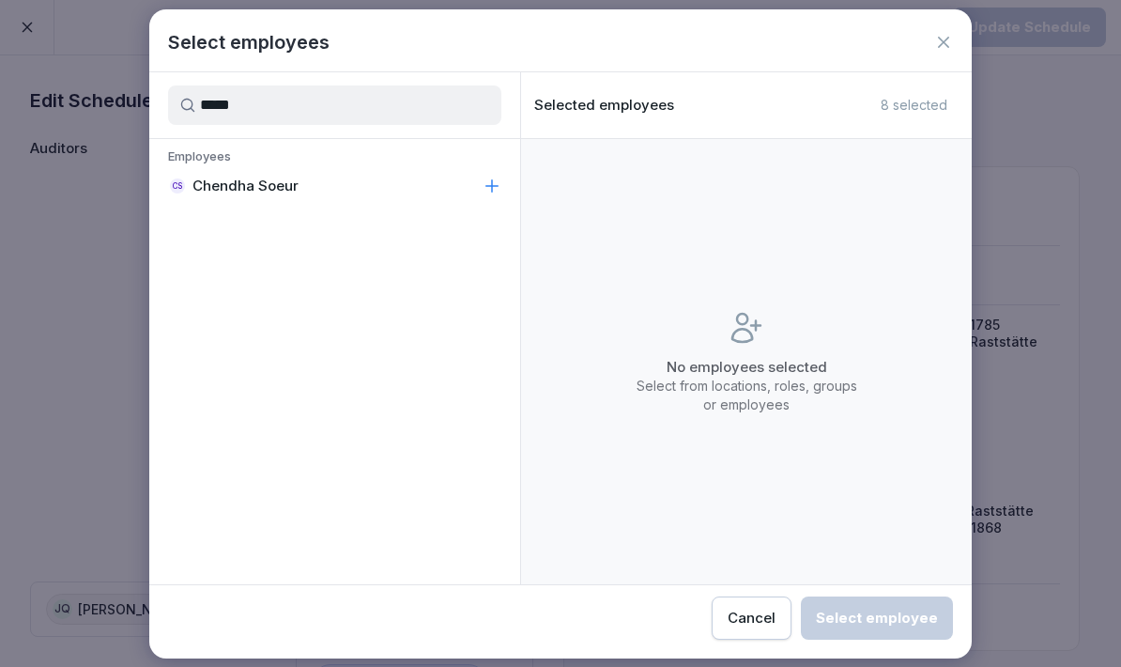
type input "*****"
click at [231, 190] on p "Chendha Soeur" at bounding box center [246, 186] width 106 height 19
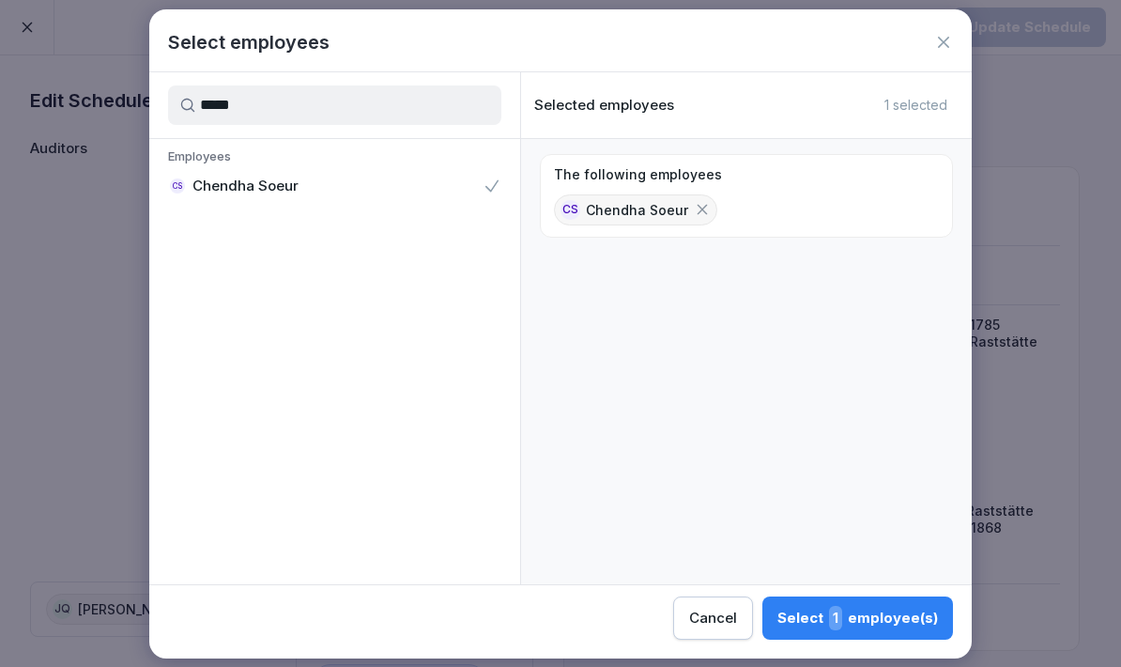
click at [778, 620] on div "Select 1 employee(s)" at bounding box center [858, 618] width 161 height 24
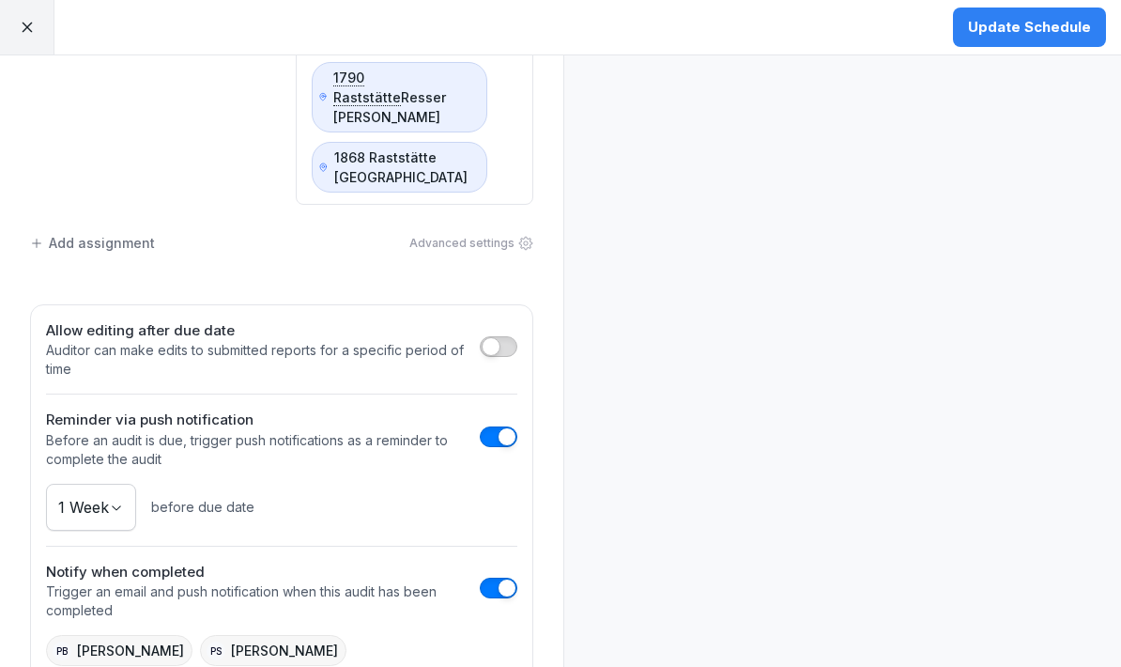
scroll to position [842, 0]
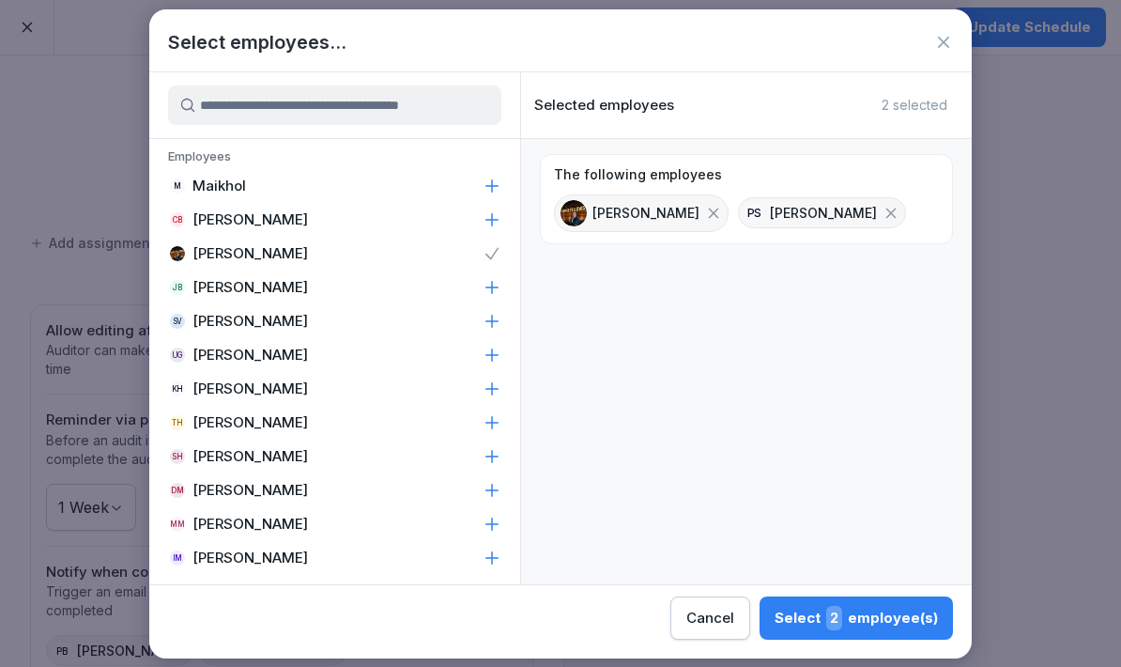
click at [883, 207] on icon at bounding box center [891, 213] width 17 height 17
click at [763, 630] on button "Select 1 employee(s)" at bounding box center [858, 617] width 191 height 43
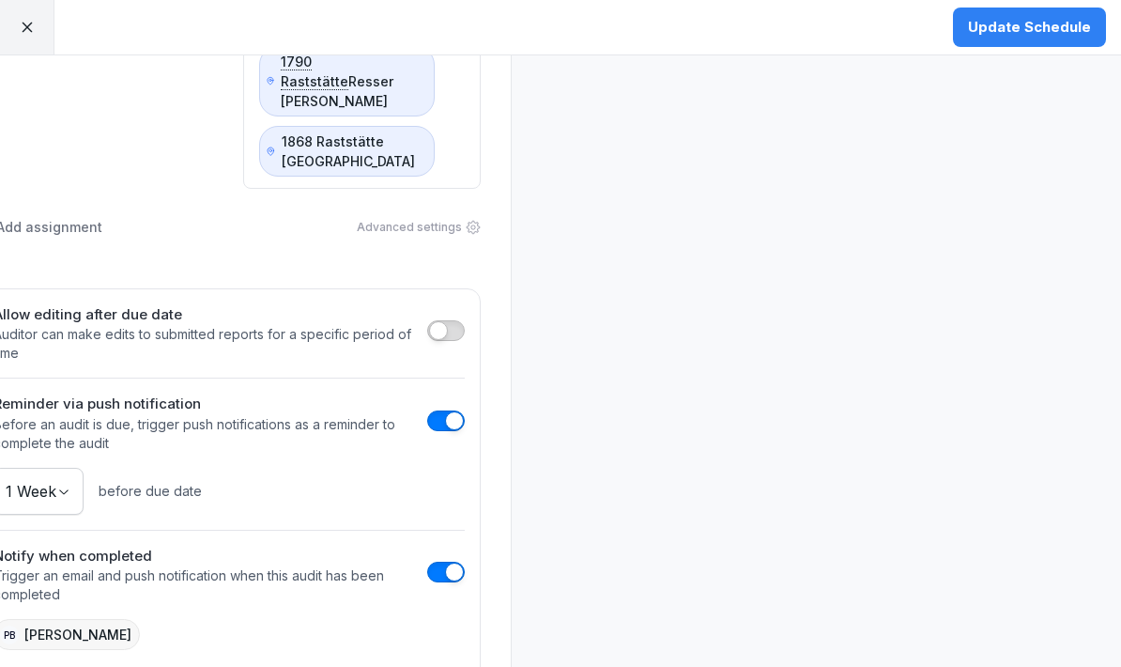
scroll to position [857, 53]
click at [448, 321] on button "button" at bounding box center [446, 331] width 38 height 21
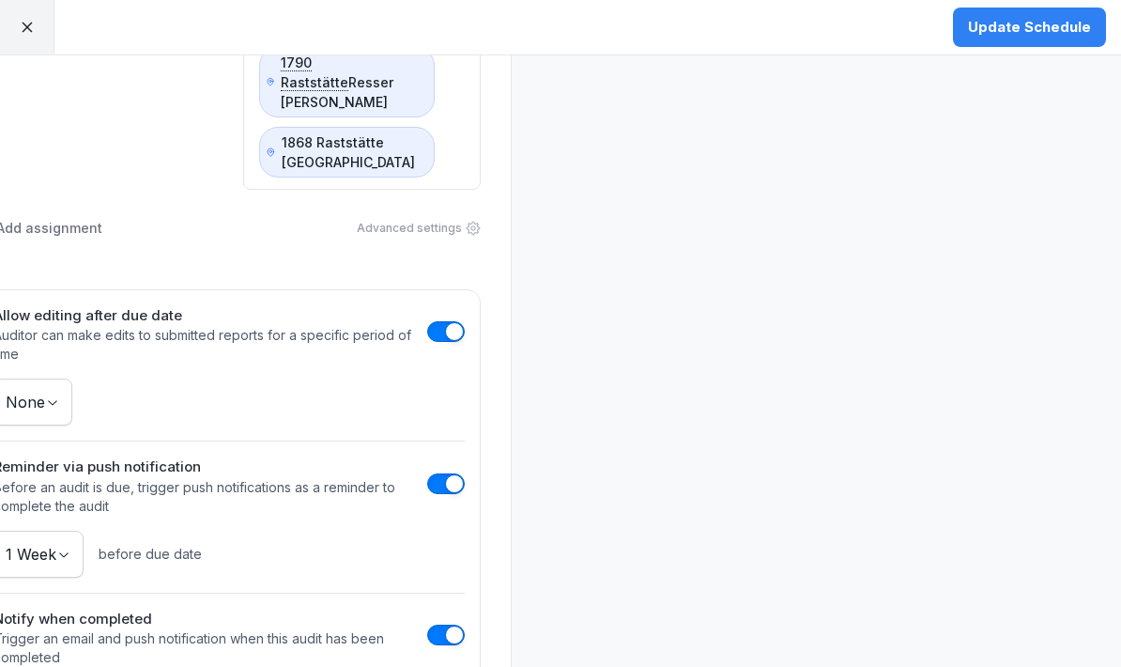
click at [55, 331] on body "Update Schedule Edit Schedule Auditors Locations CS Chendha Soeur 1807 Raststät…" at bounding box center [560, 333] width 1121 height 667
click at [43, 319] on body "Update Schedule Edit Schedule Auditors Locations CS Chendha Soeur 1807 Raststät…" at bounding box center [560, 333] width 1121 height 667
click at [734, 440] on div "Preview Here's what your audit schedule looks like QC Audit | Tank & Rast 1 aud…" at bounding box center [816, 8] width 610 height 1621
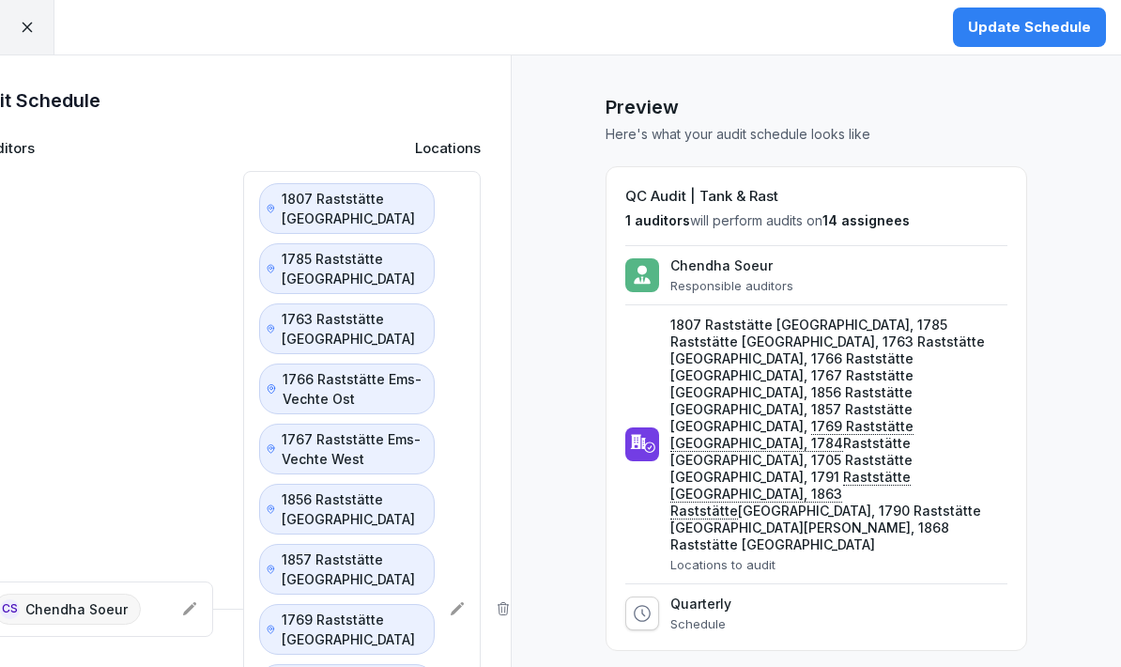
scroll to position [0, 53]
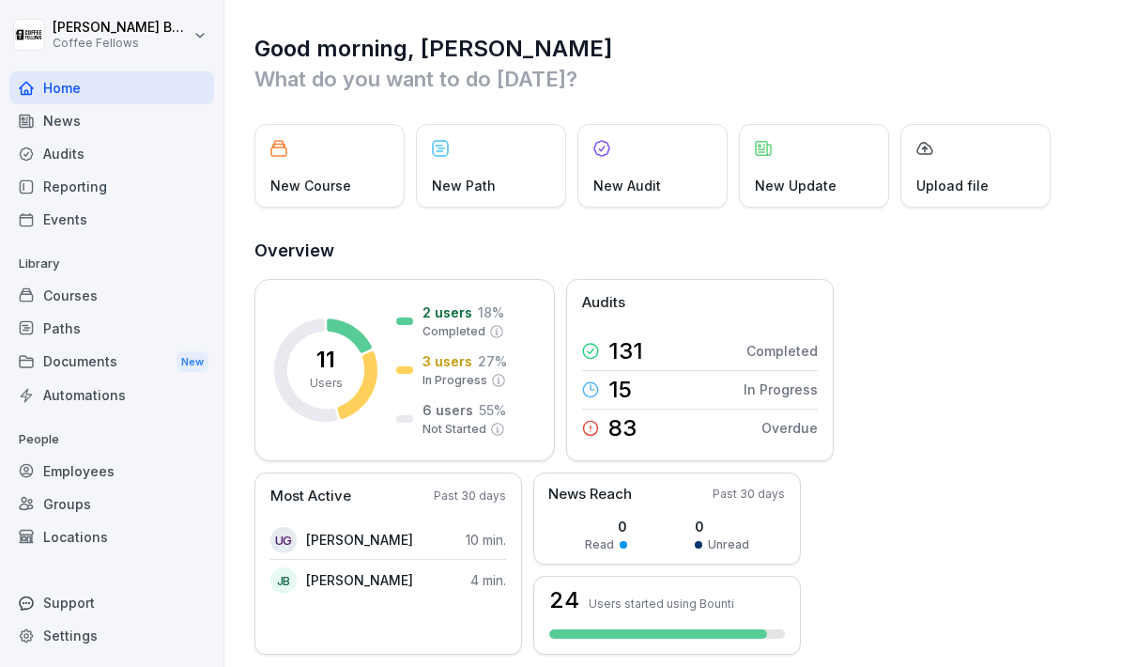
click at [100, 162] on div "Audits" at bounding box center [111, 153] width 205 height 33
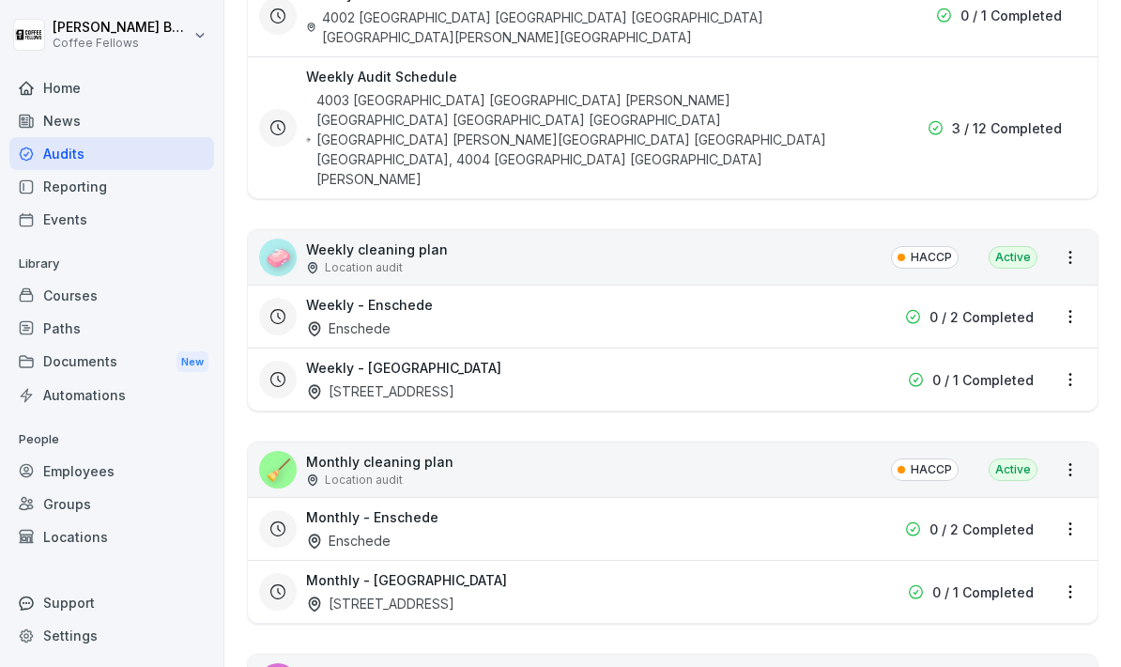
scroll to position [1488, 0]
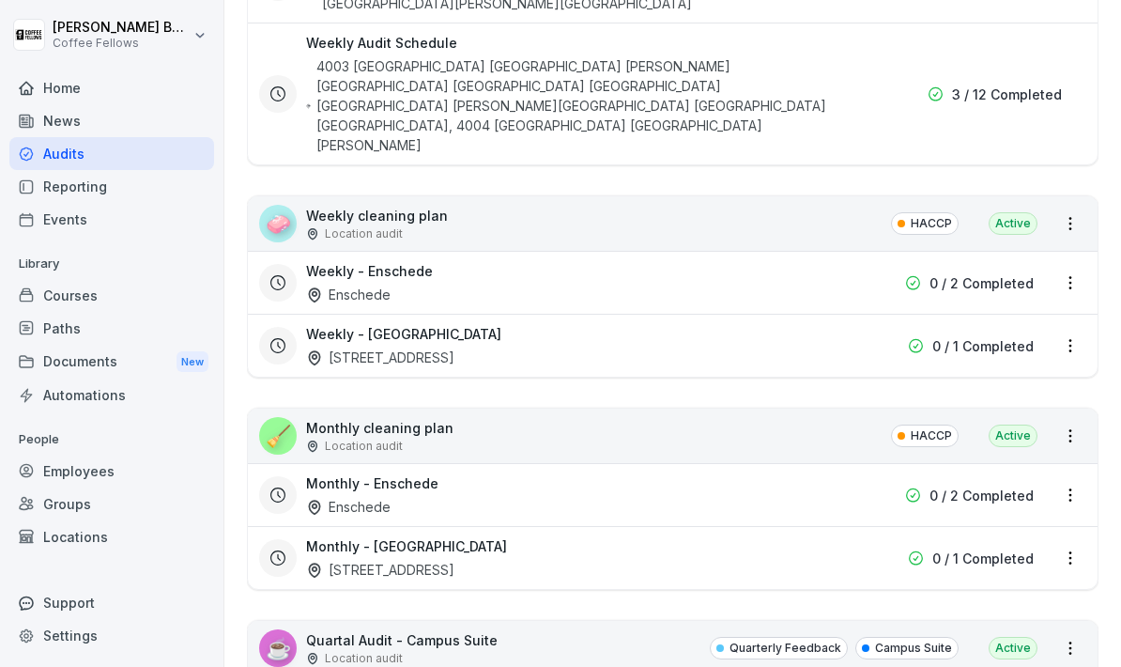
click at [100, 473] on div "Employees" at bounding box center [111, 471] width 205 height 33
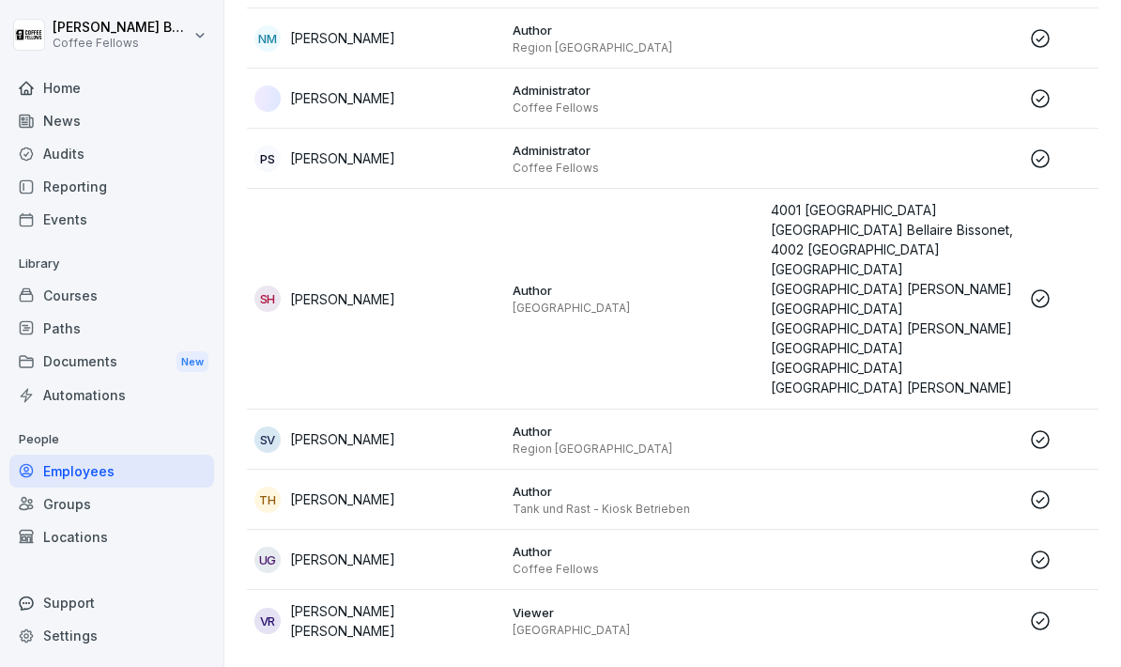
scroll to position [19, 0]
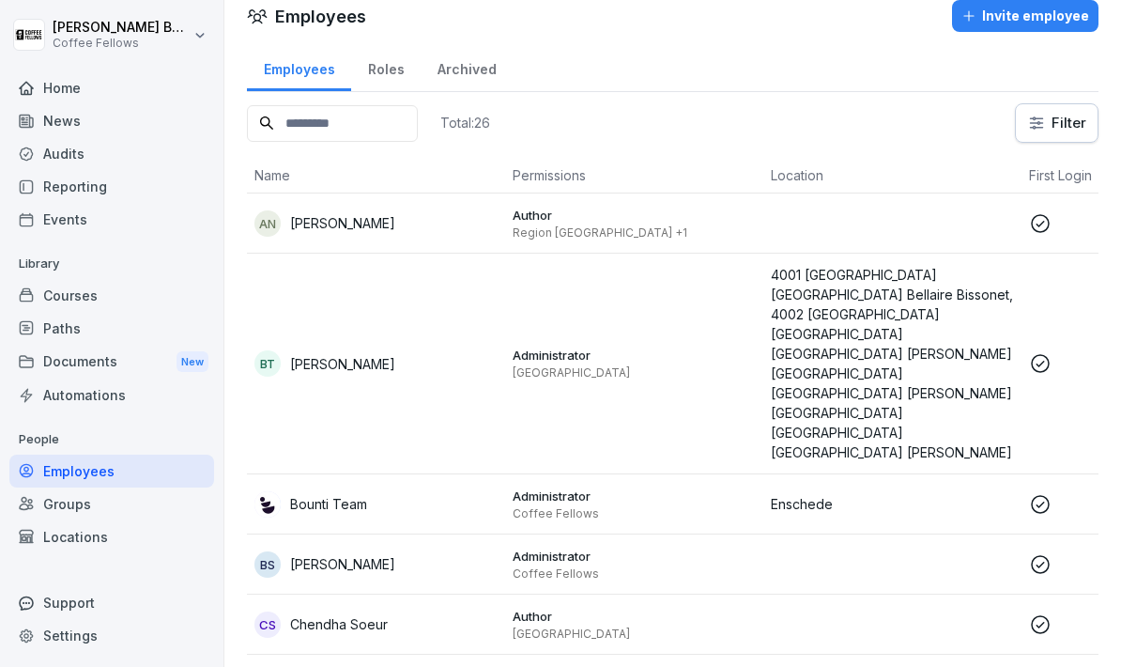
click at [381, 110] on input at bounding box center [332, 123] width 171 height 37
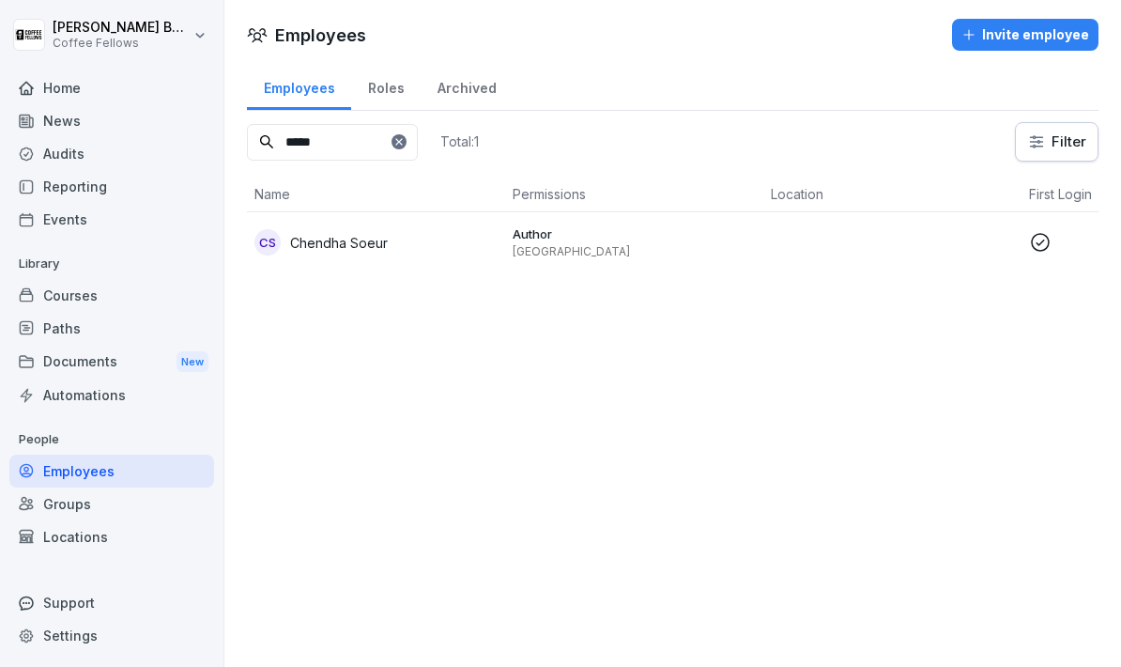
type input "*****"
click at [362, 249] on p "Chendha Soeur" at bounding box center [339, 243] width 98 height 20
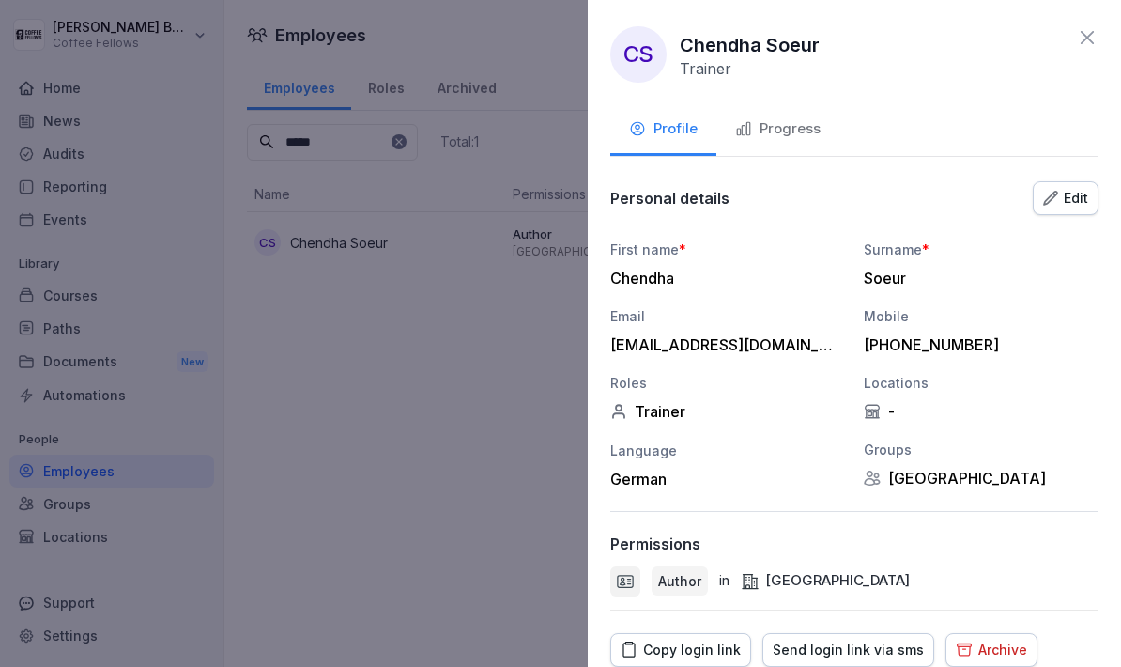
click at [1085, 198] on div "Edit" at bounding box center [1065, 198] width 45 height 21
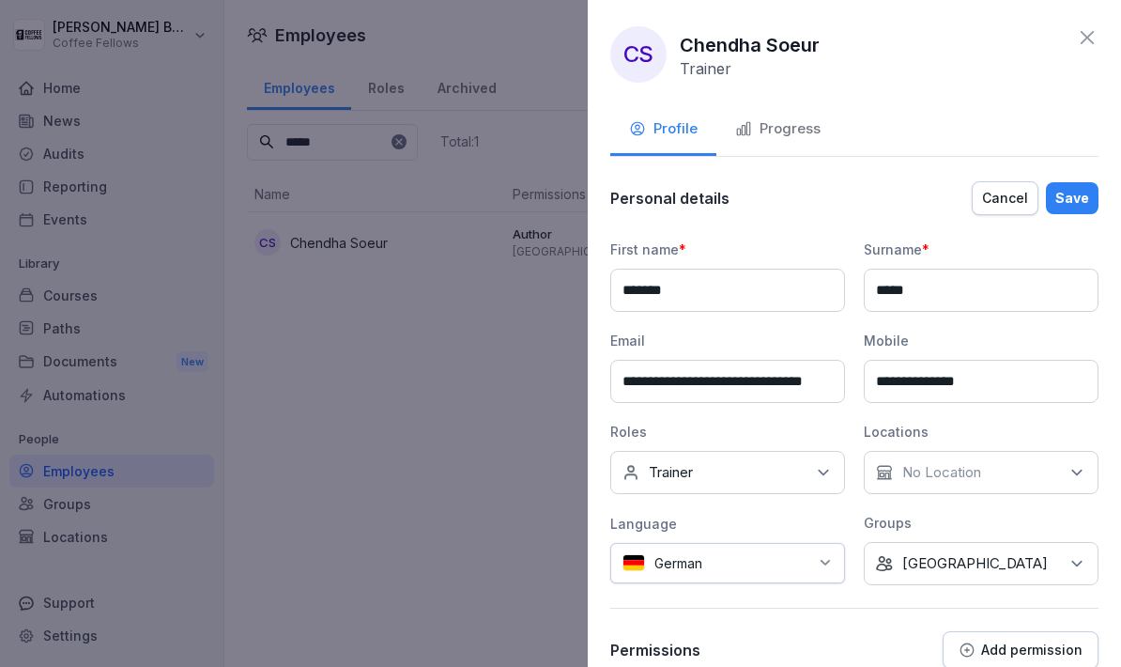
click at [774, 489] on div "No roles Trainer" at bounding box center [727, 472] width 235 height 43
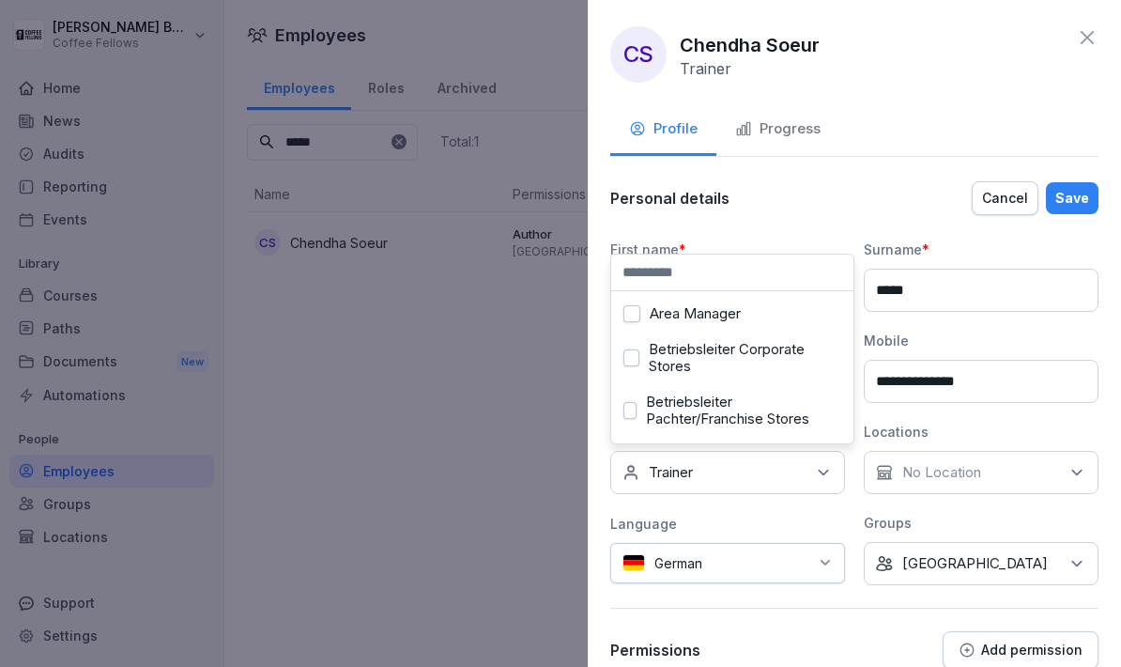
click at [633, 310] on button "Area Manager" at bounding box center [632, 313] width 17 height 17
click at [857, 188] on div "Personal details Cancel Save" at bounding box center [854, 198] width 488 height 38
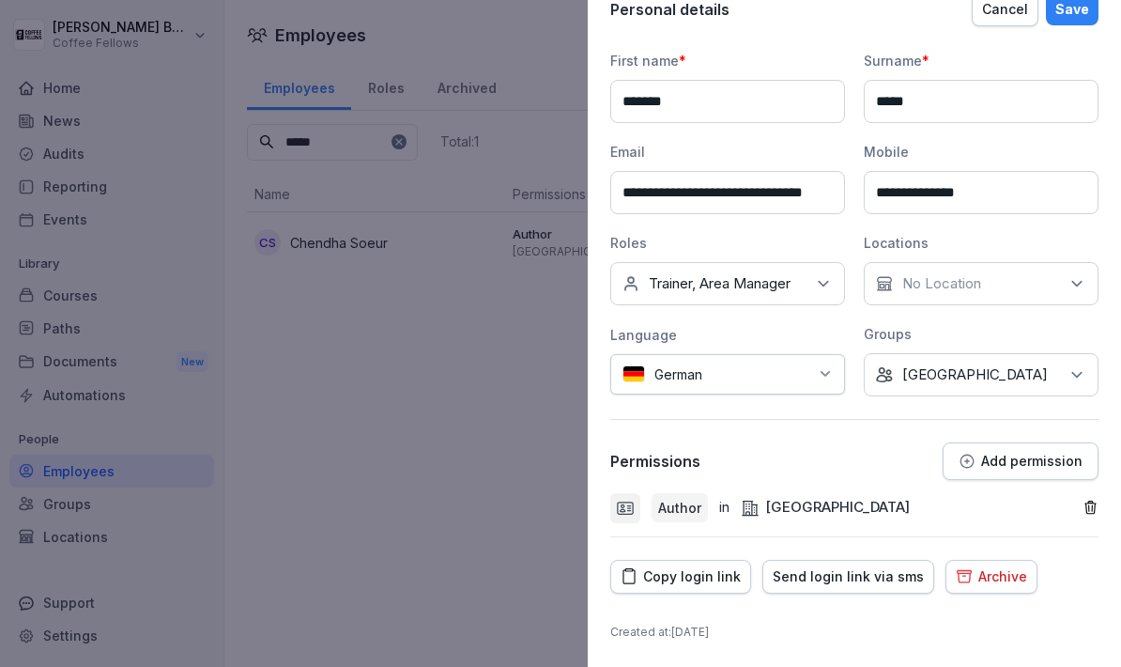
scroll to position [188, 0]
click at [1031, 464] on p "Add permission" at bounding box center [1031, 462] width 101 height 15
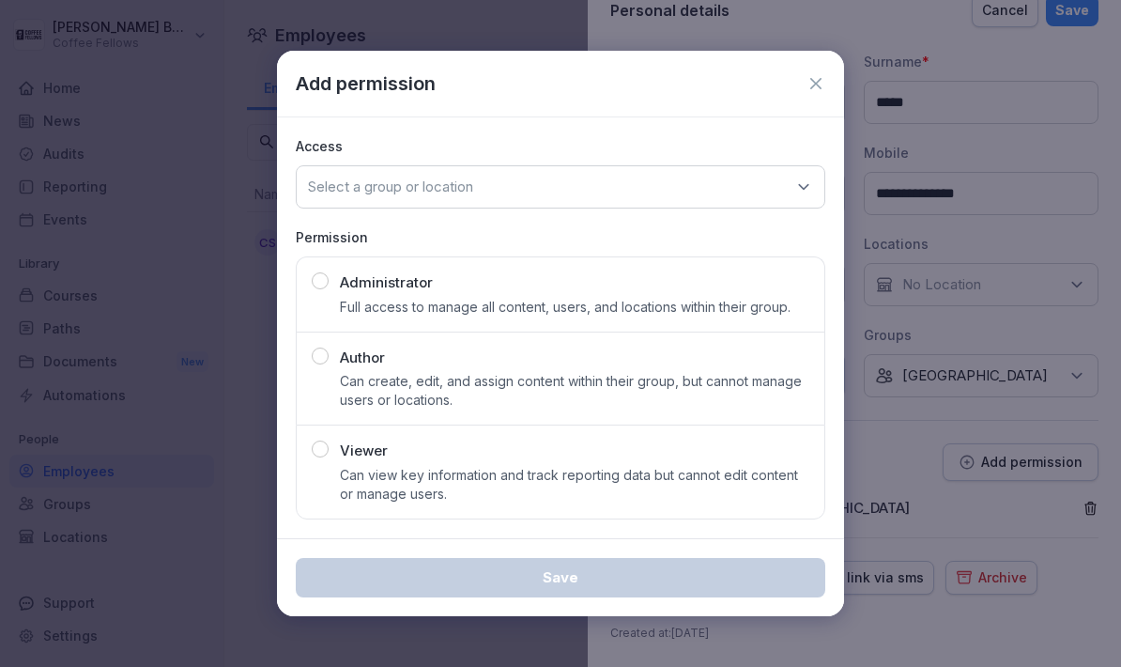
click at [433, 362] on div "Author Can create, edit, and assign content within their group, but cannot mana…" at bounding box center [575, 378] width 470 height 63
click at [492, 197] on div "Select a group or location" at bounding box center [561, 186] width 530 height 43
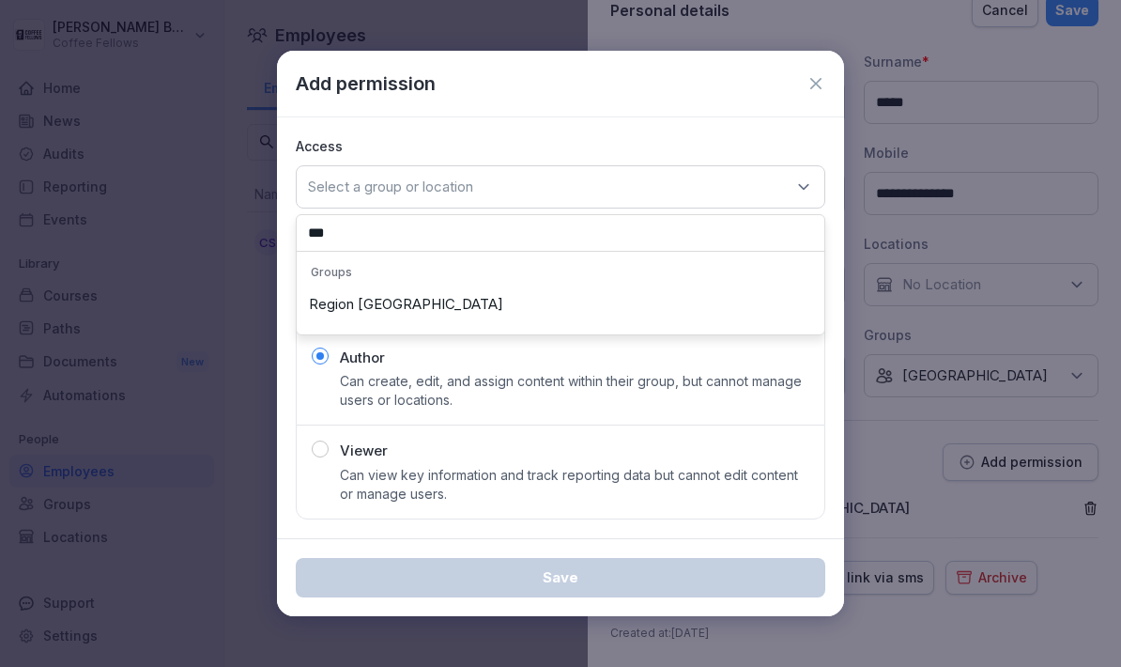
type input "***"
click at [368, 316] on div "Region [GEOGRAPHIC_DATA]" at bounding box center [560, 304] width 518 height 36
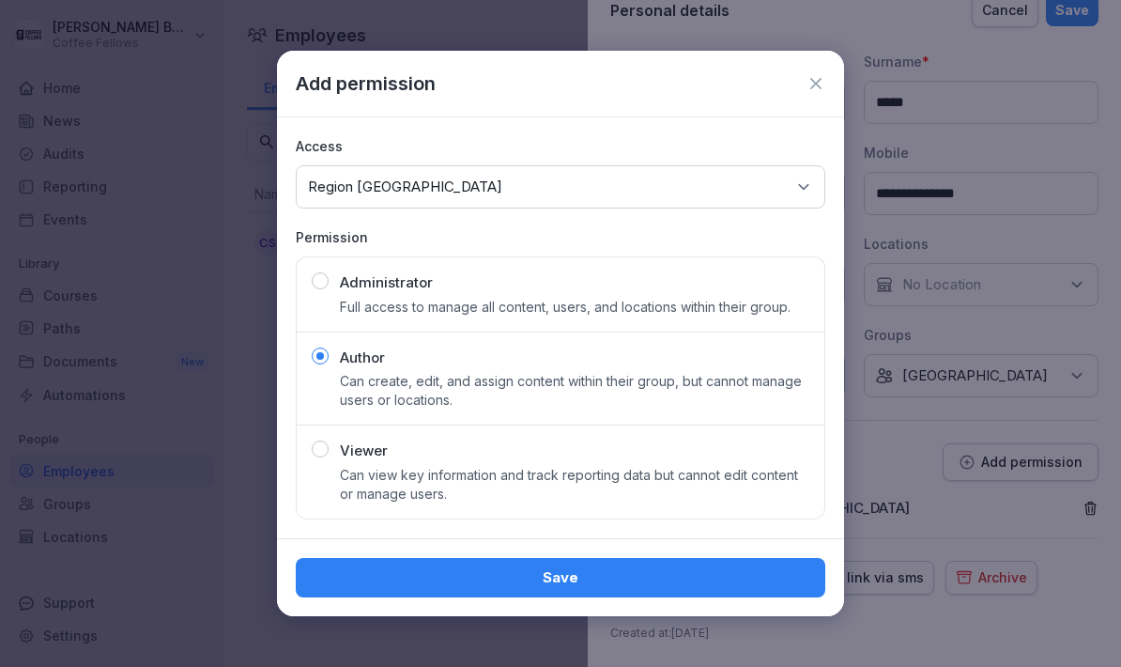
click at [658, 595] on button "Save" at bounding box center [561, 577] width 530 height 39
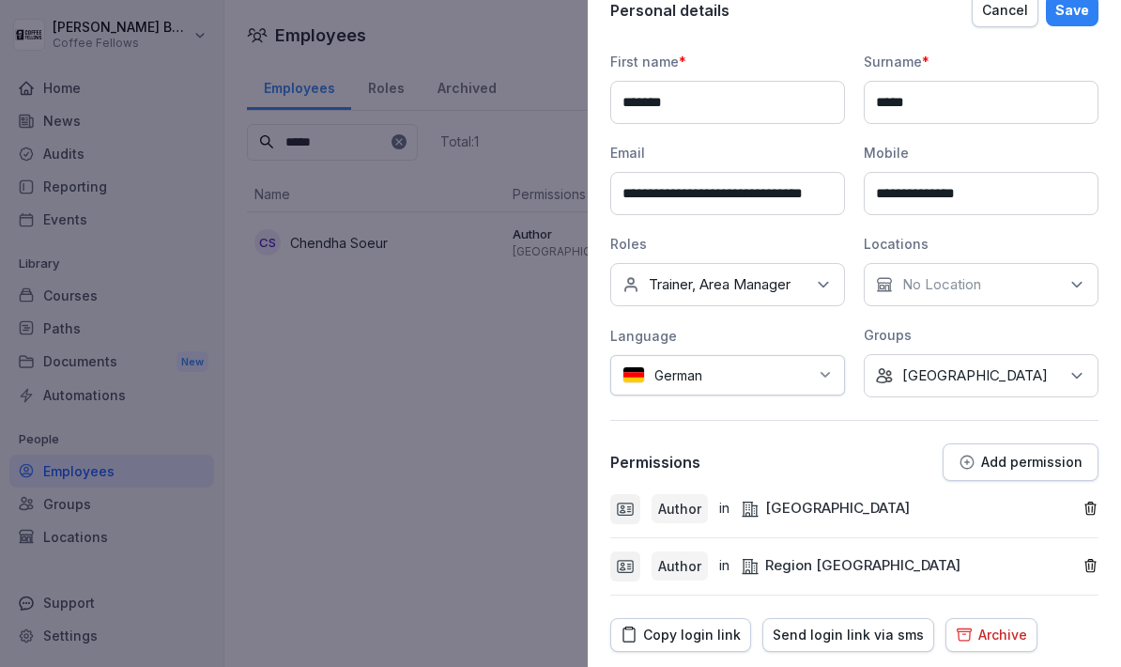
click at [1083, 15] on div "Save" at bounding box center [1073, 10] width 34 height 21
